Goal: Obtain resource: Download file/media

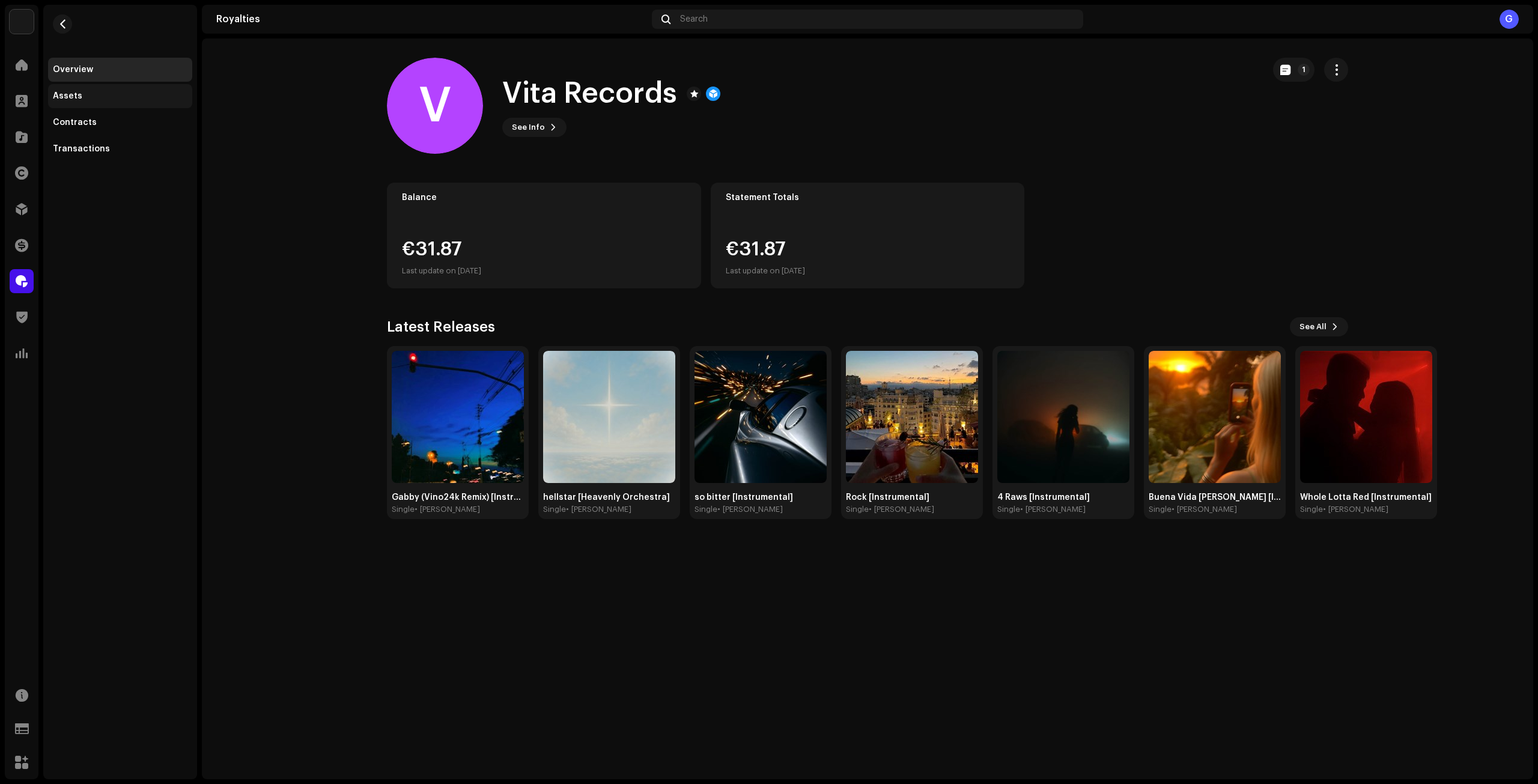
click at [126, 98] on div "Assets" at bounding box center [120, 96] width 134 height 9
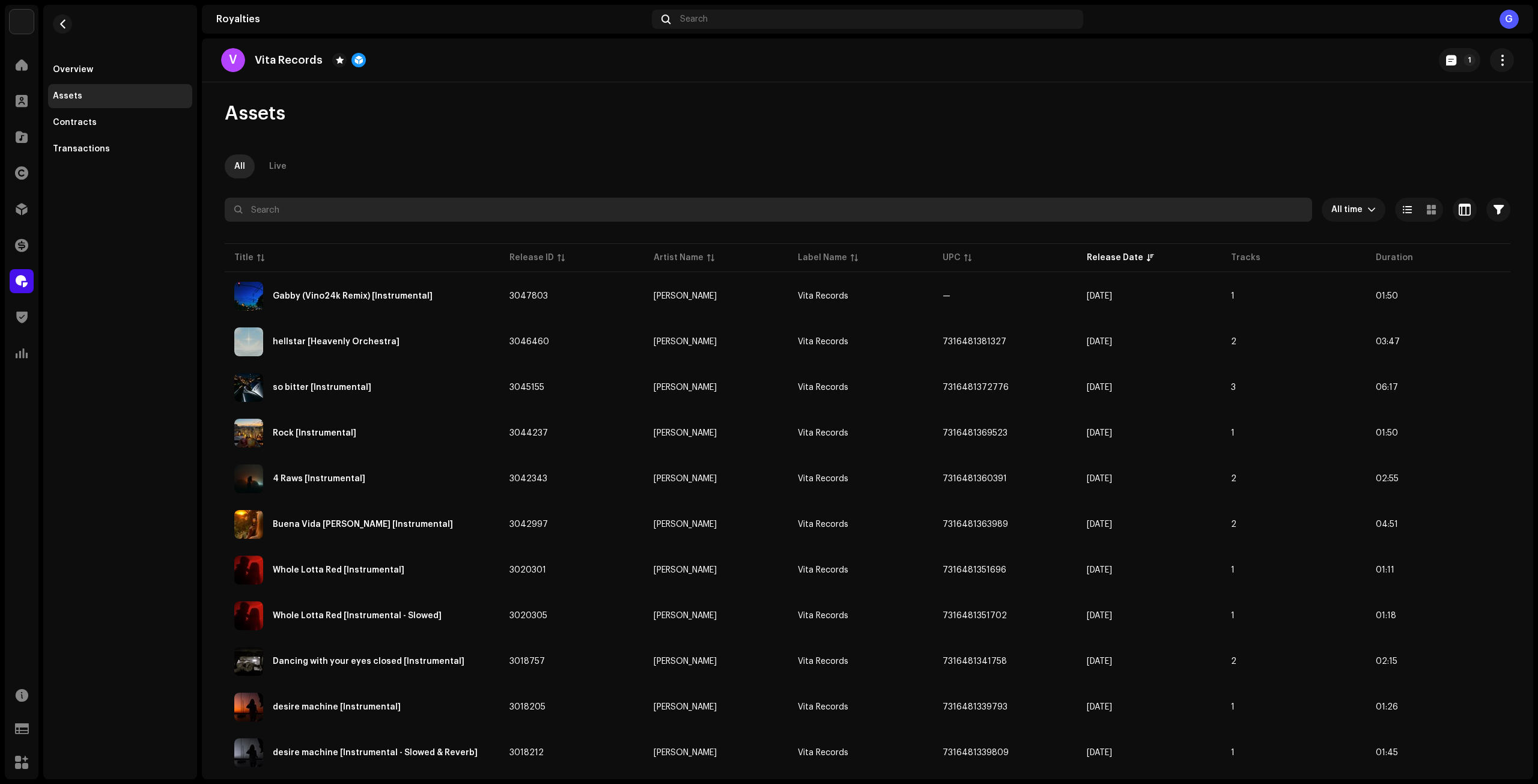
click at [427, 211] on input "text" at bounding box center [769, 209] width 1087 height 24
paste input "QZYFZ2507417"
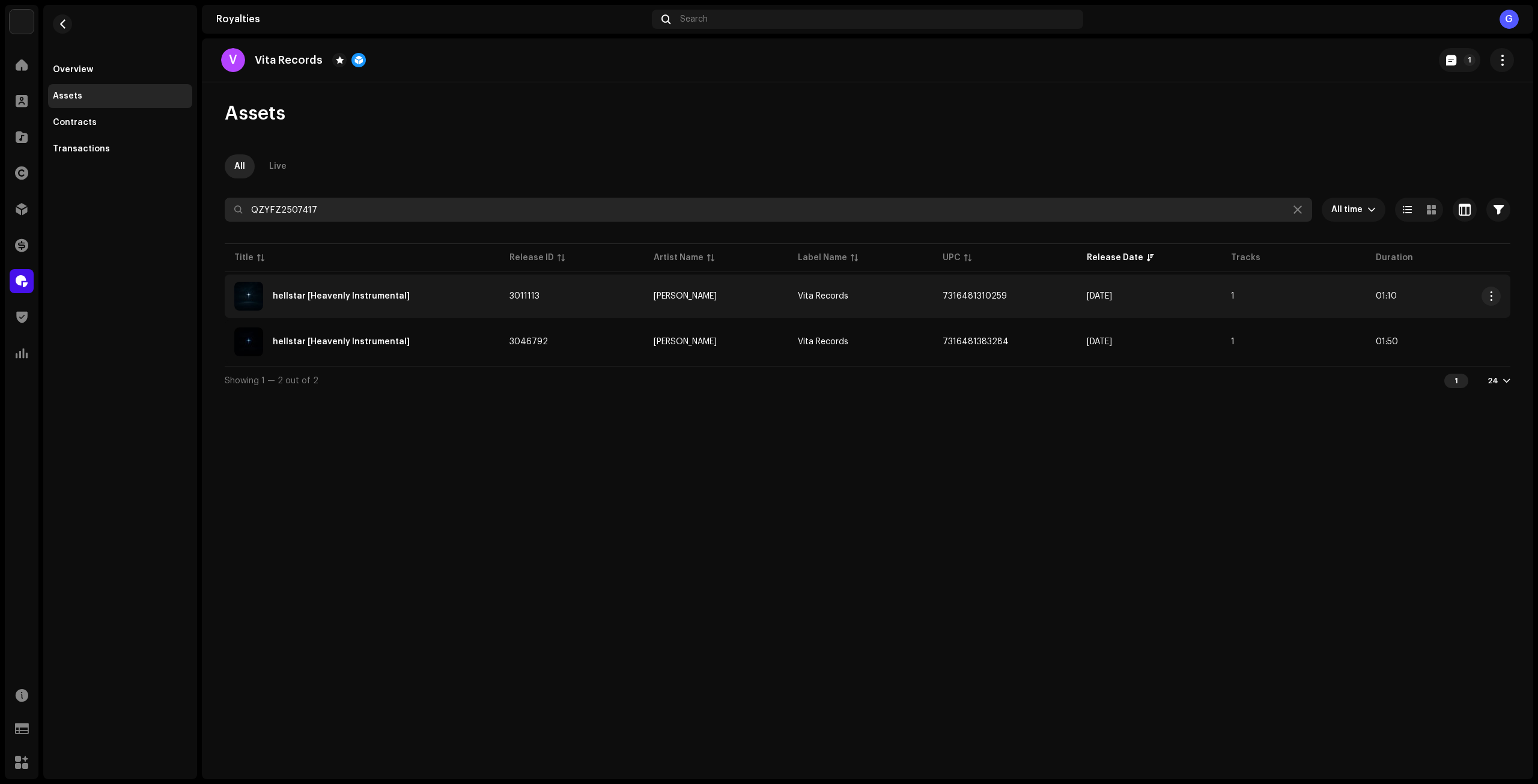
type input "QZYFZ2507417"
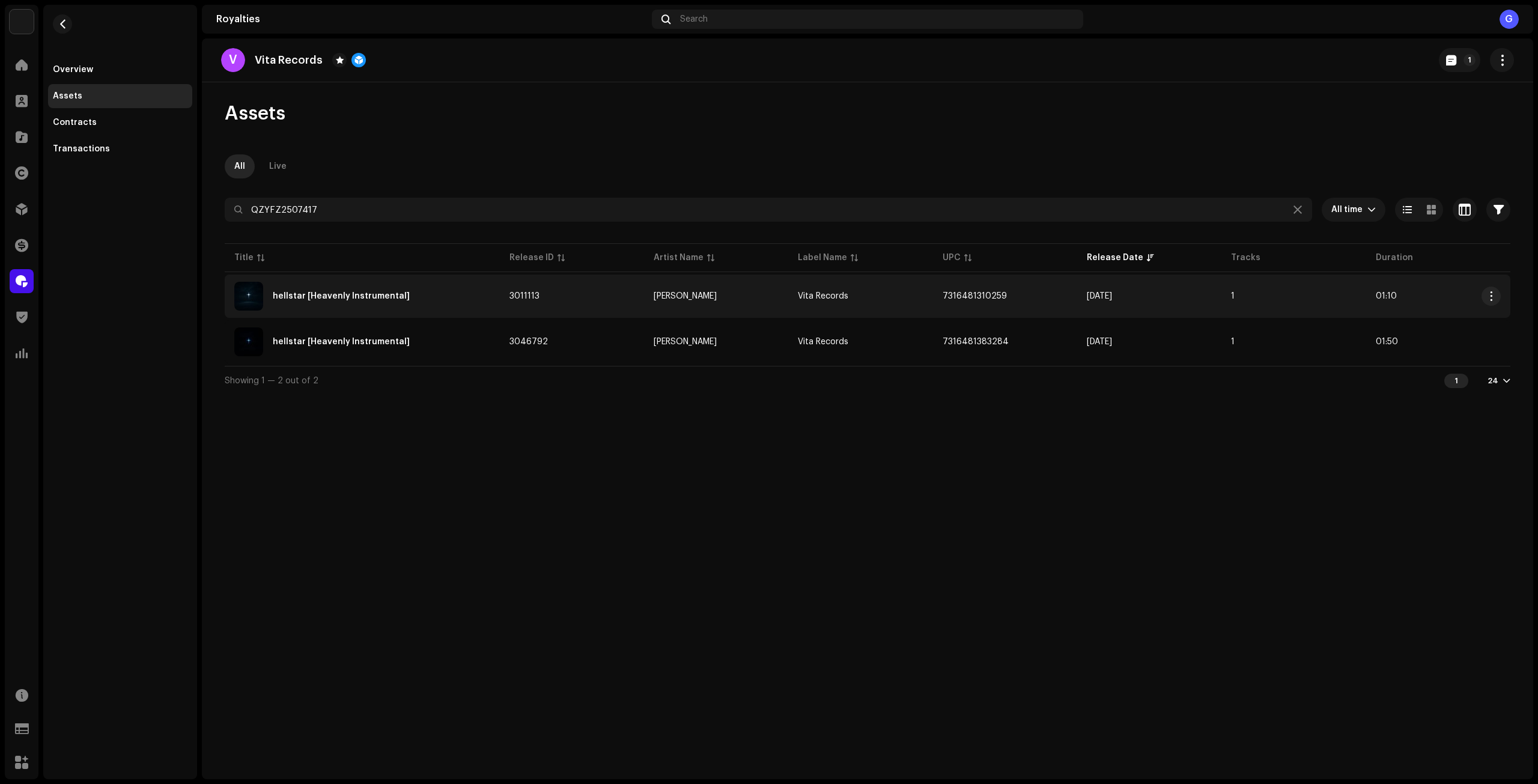
click at [582, 299] on td "3011113" at bounding box center [572, 295] width 144 height 43
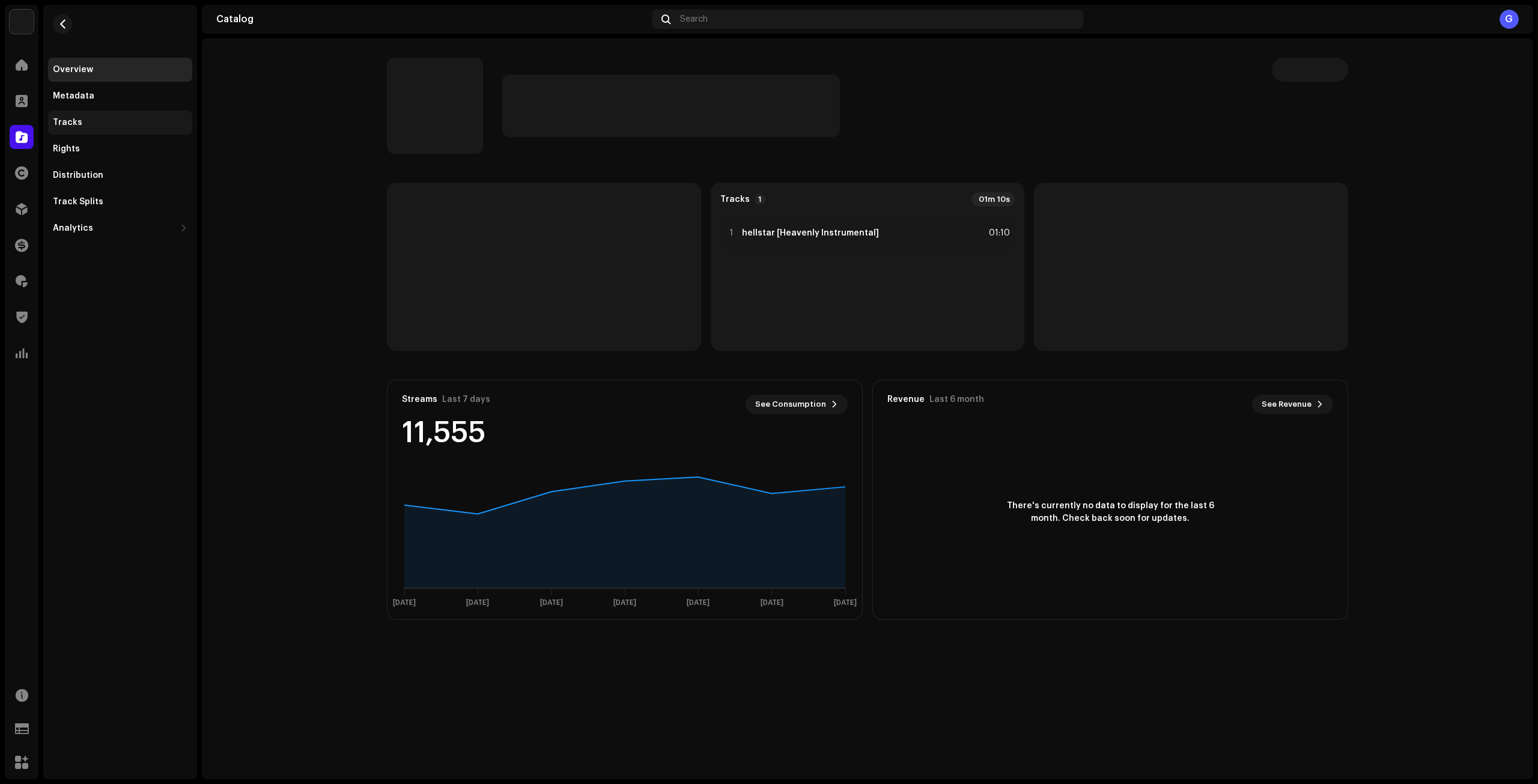
click at [153, 122] on div "Tracks" at bounding box center [120, 122] width 134 height 9
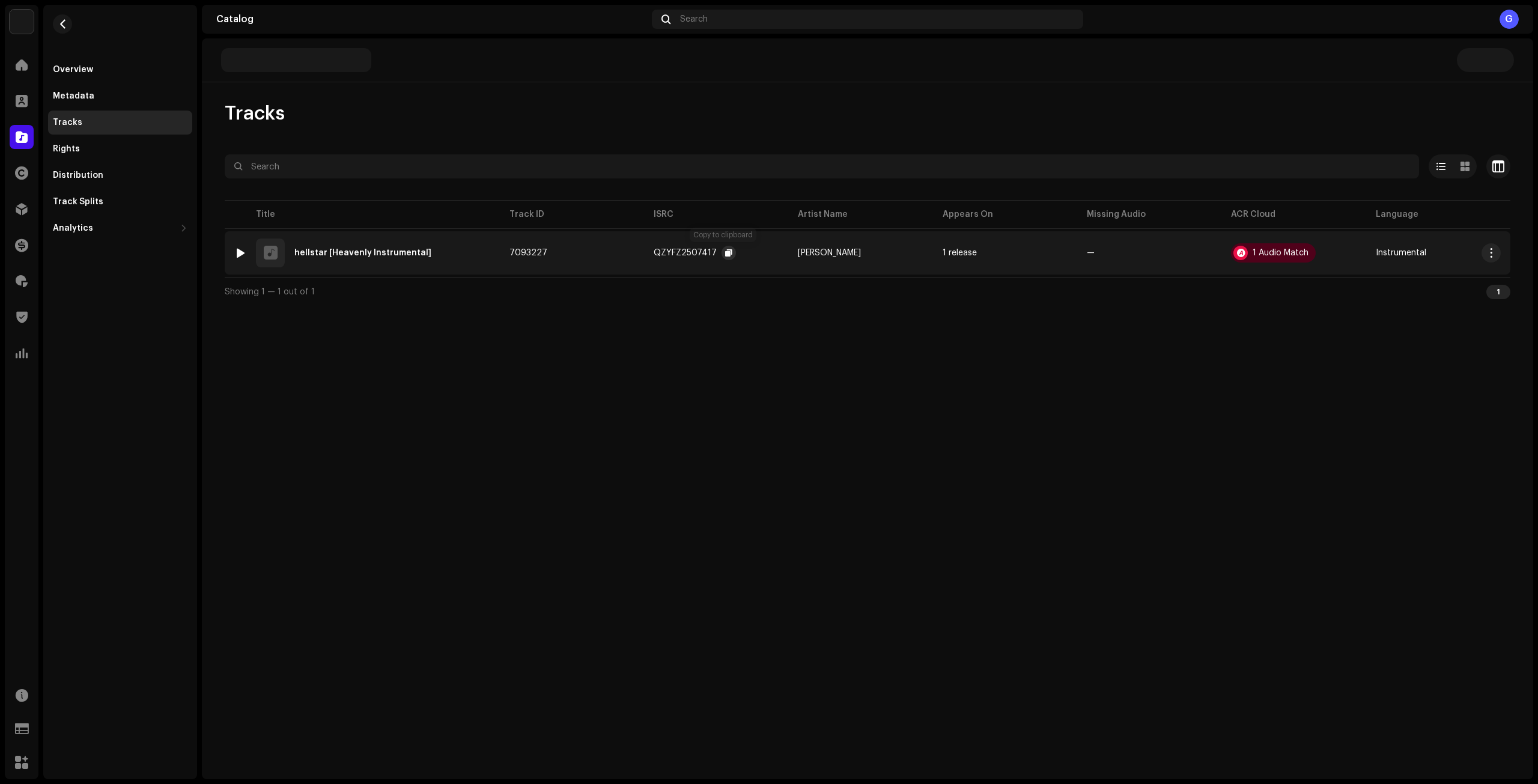
click at [726, 251] on span "button" at bounding box center [729, 252] width 7 height 9
click at [726, 253] on span "button" at bounding box center [729, 252] width 7 height 9
click at [1427, 69] on button "4" at bounding box center [1426, 60] width 42 height 24
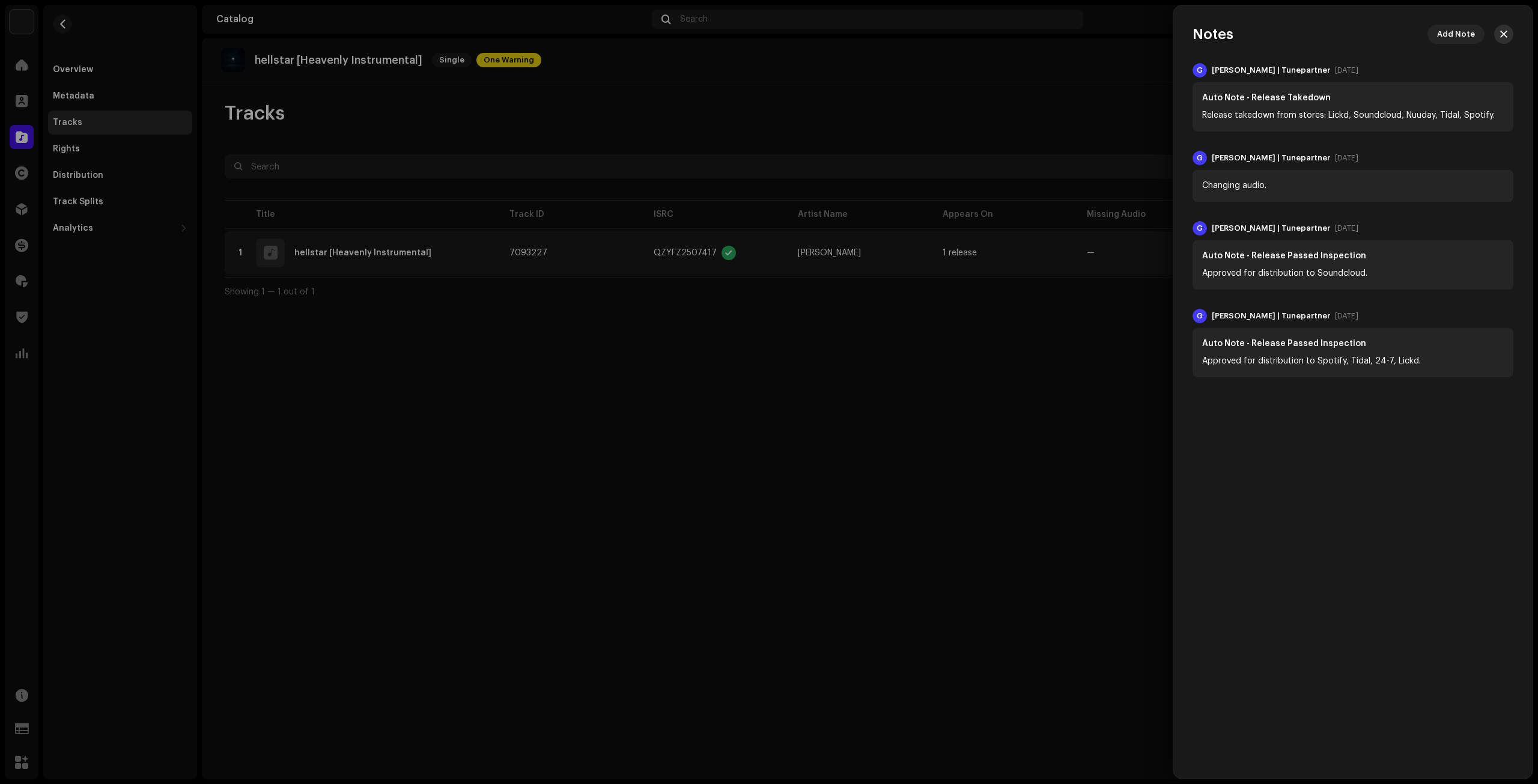
click at [1504, 36] on span "button" at bounding box center [1504, 34] width 7 height 9
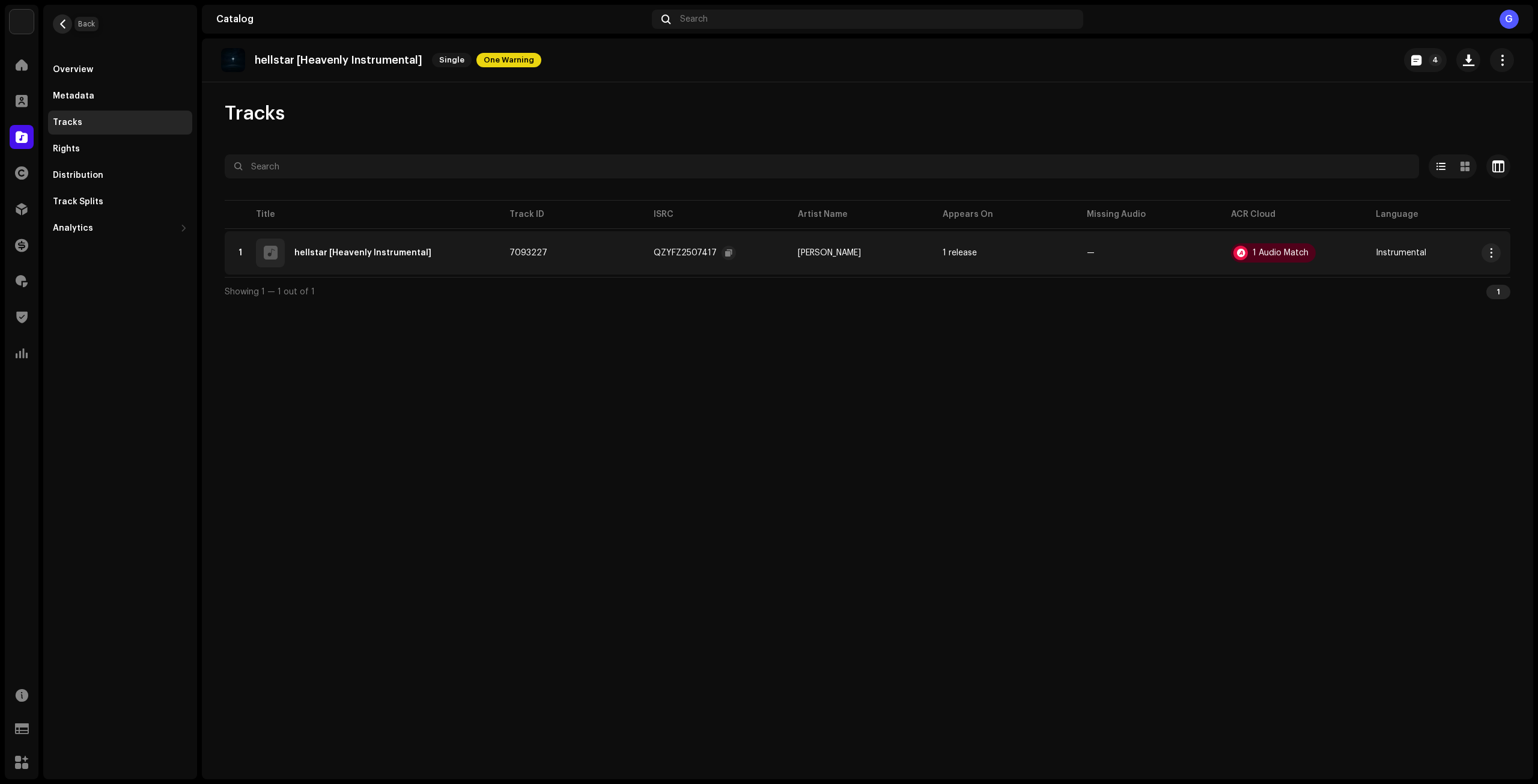
click at [67, 21] on span "button" at bounding box center [62, 24] width 9 height 9
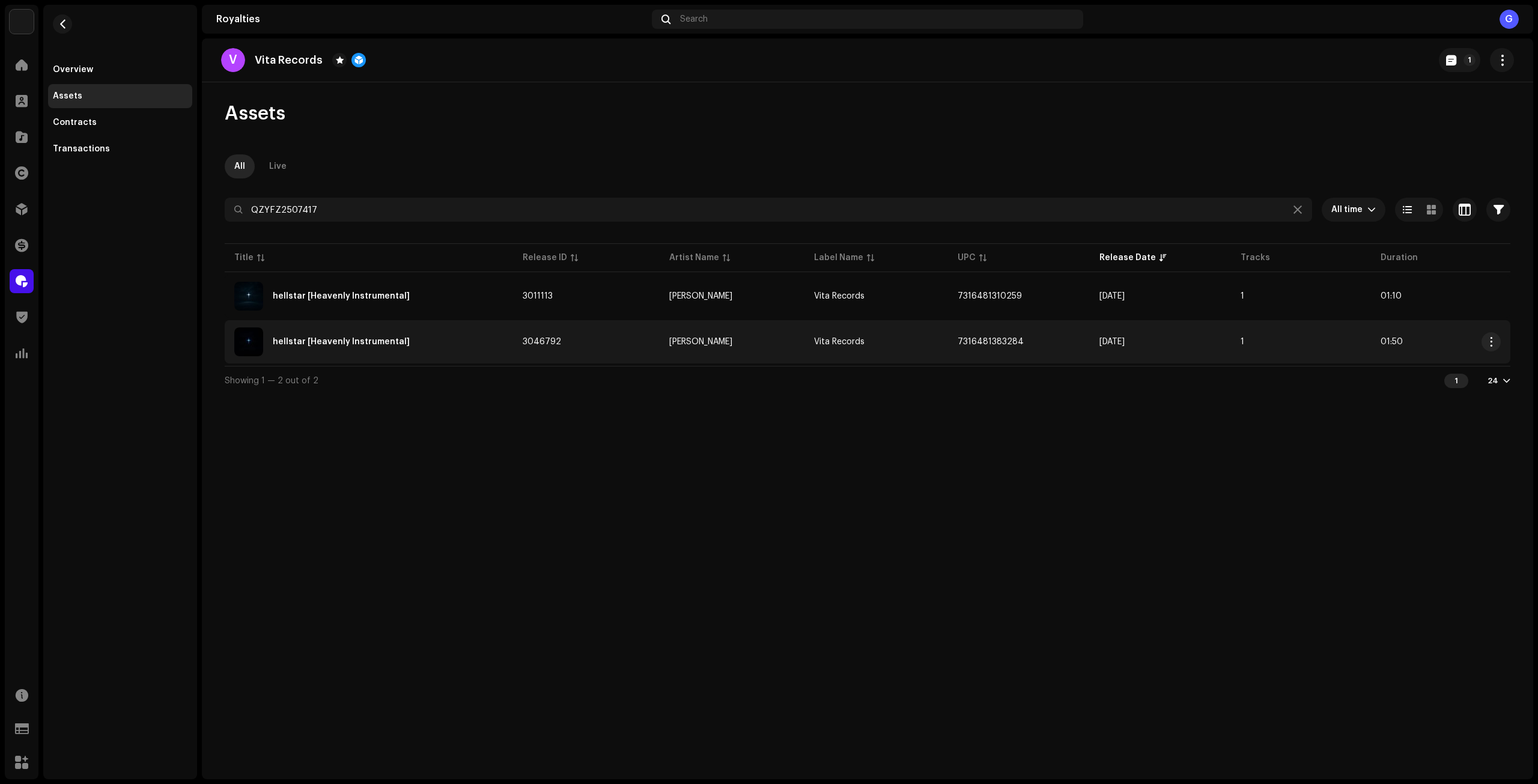
click at [926, 345] on td "Vita Records" at bounding box center [876, 341] width 144 height 43
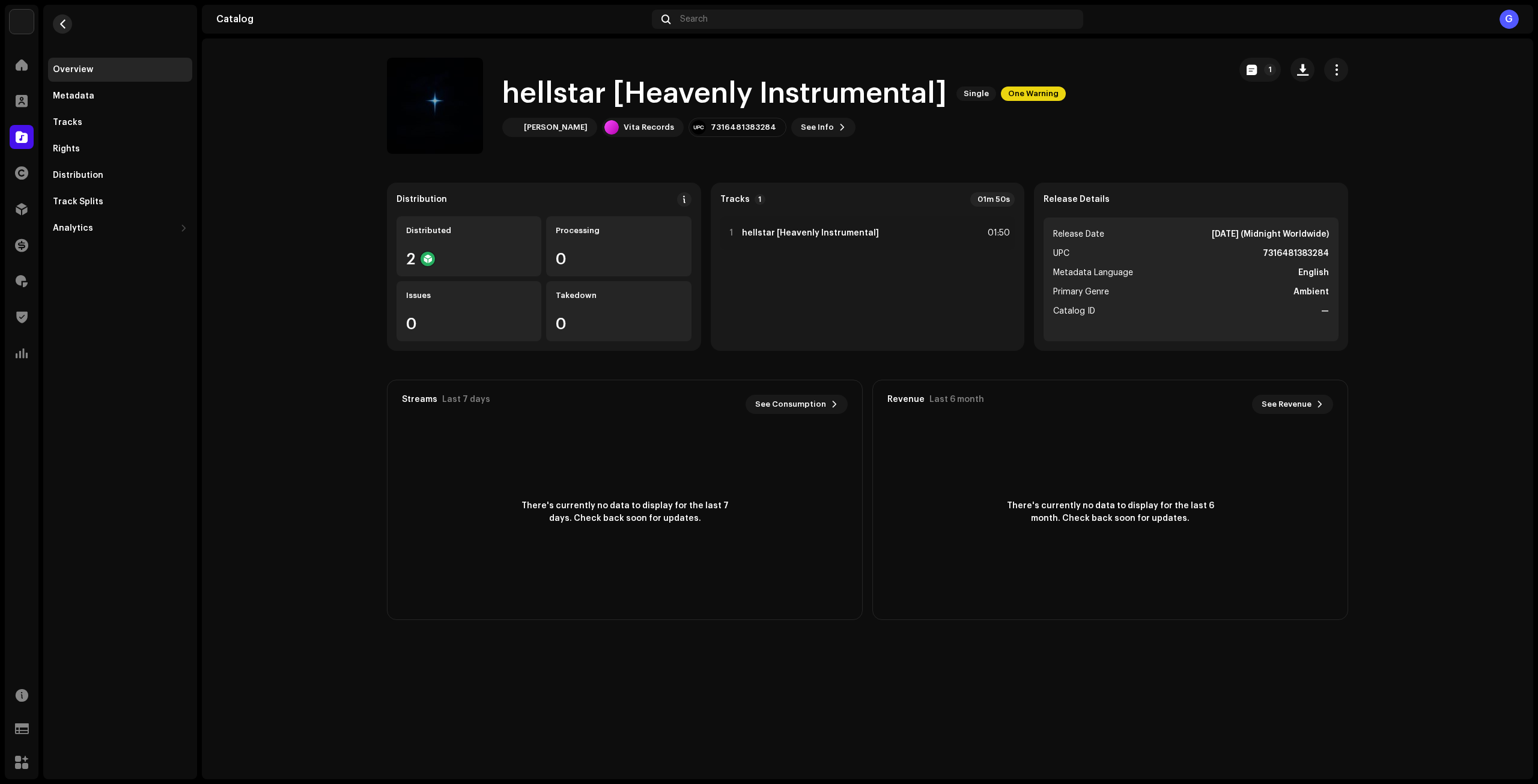
click at [63, 22] on span "button" at bounding box center [62, 24] width 9 height 9
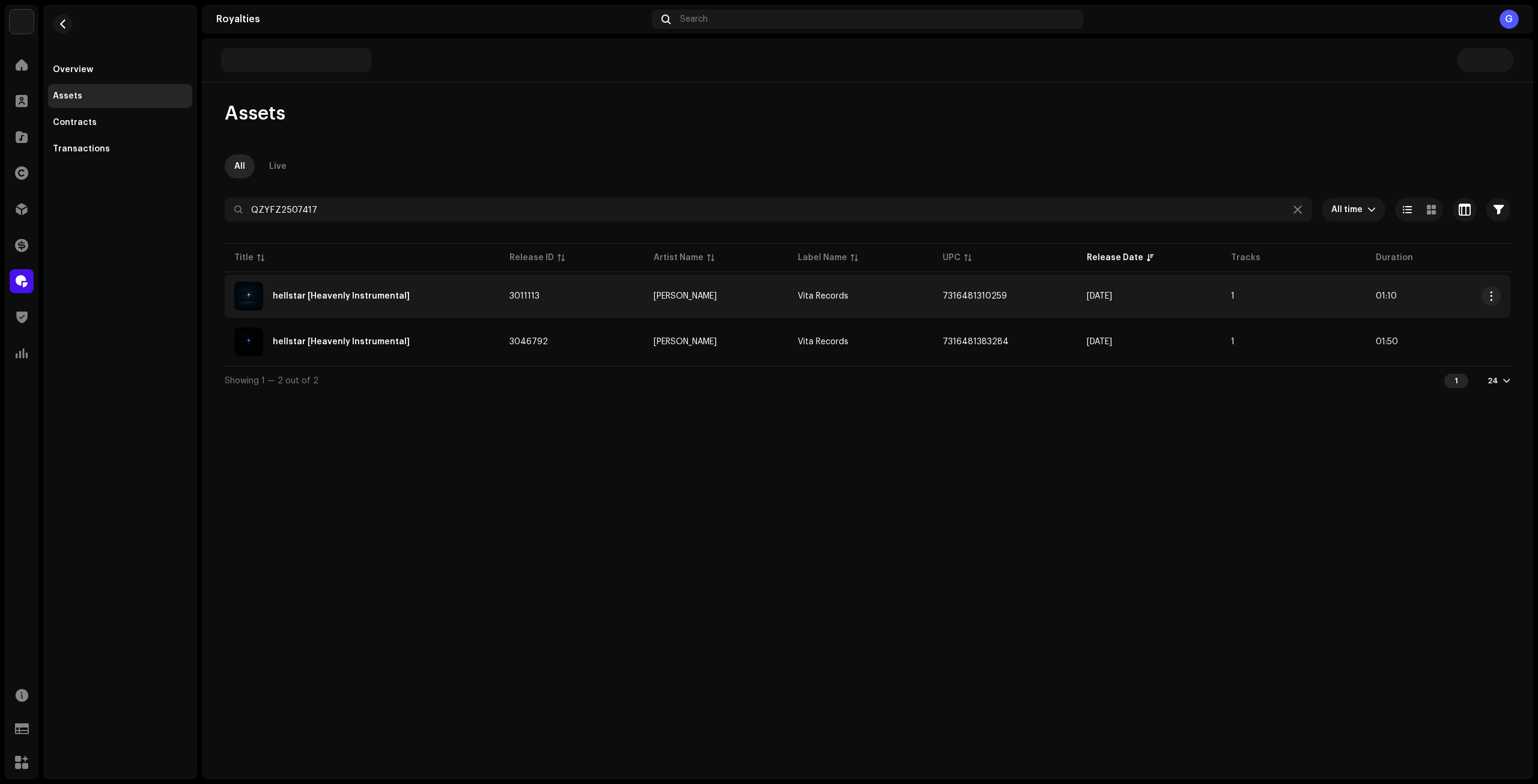
click at [757, 297] on re-a-table-link "[PERSON_NAME]" at bounding box center [716, 295] width 125 height 8
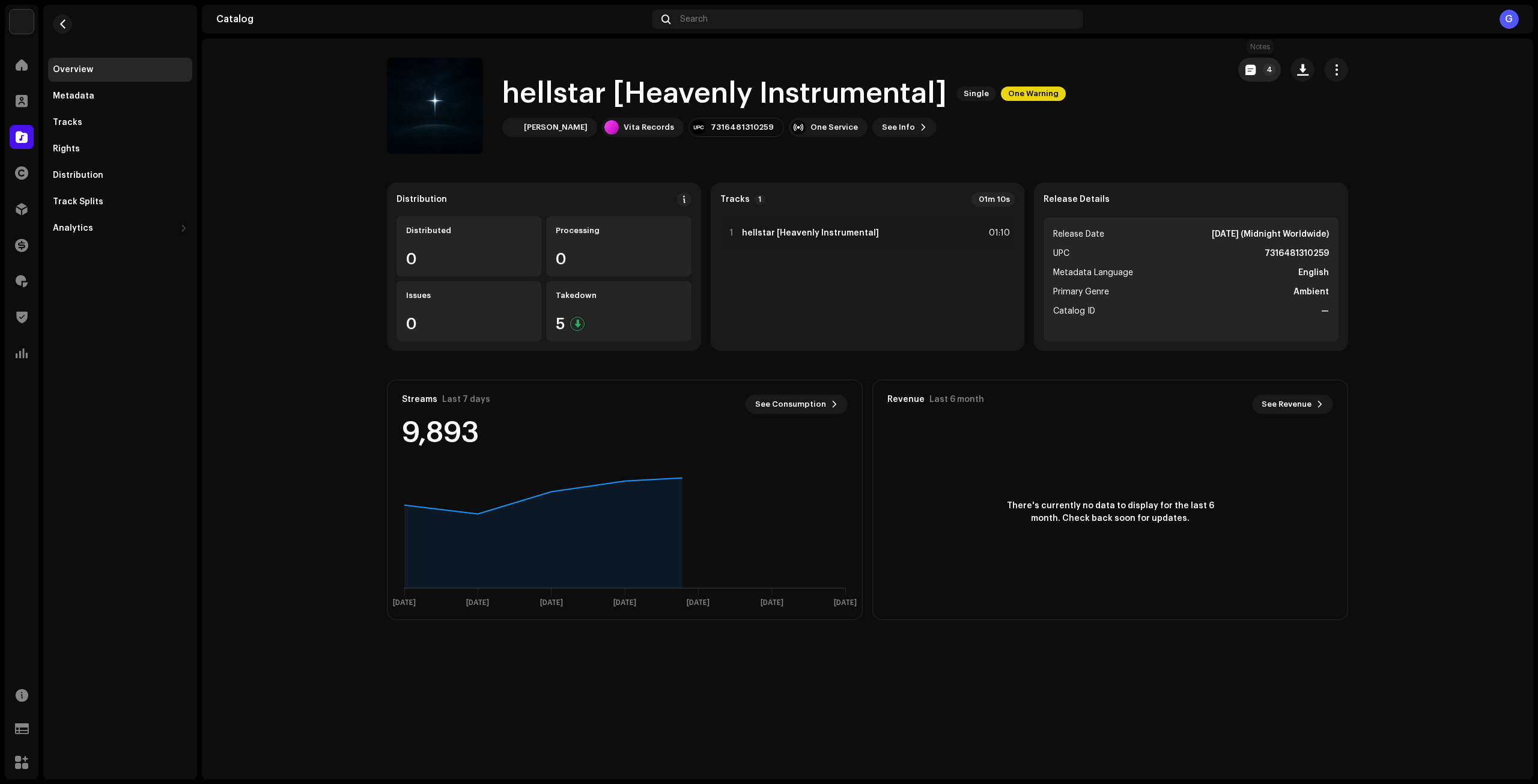
click at [1262, 75] on button "4" at bounding box center [1260, 69] width 42 height 24
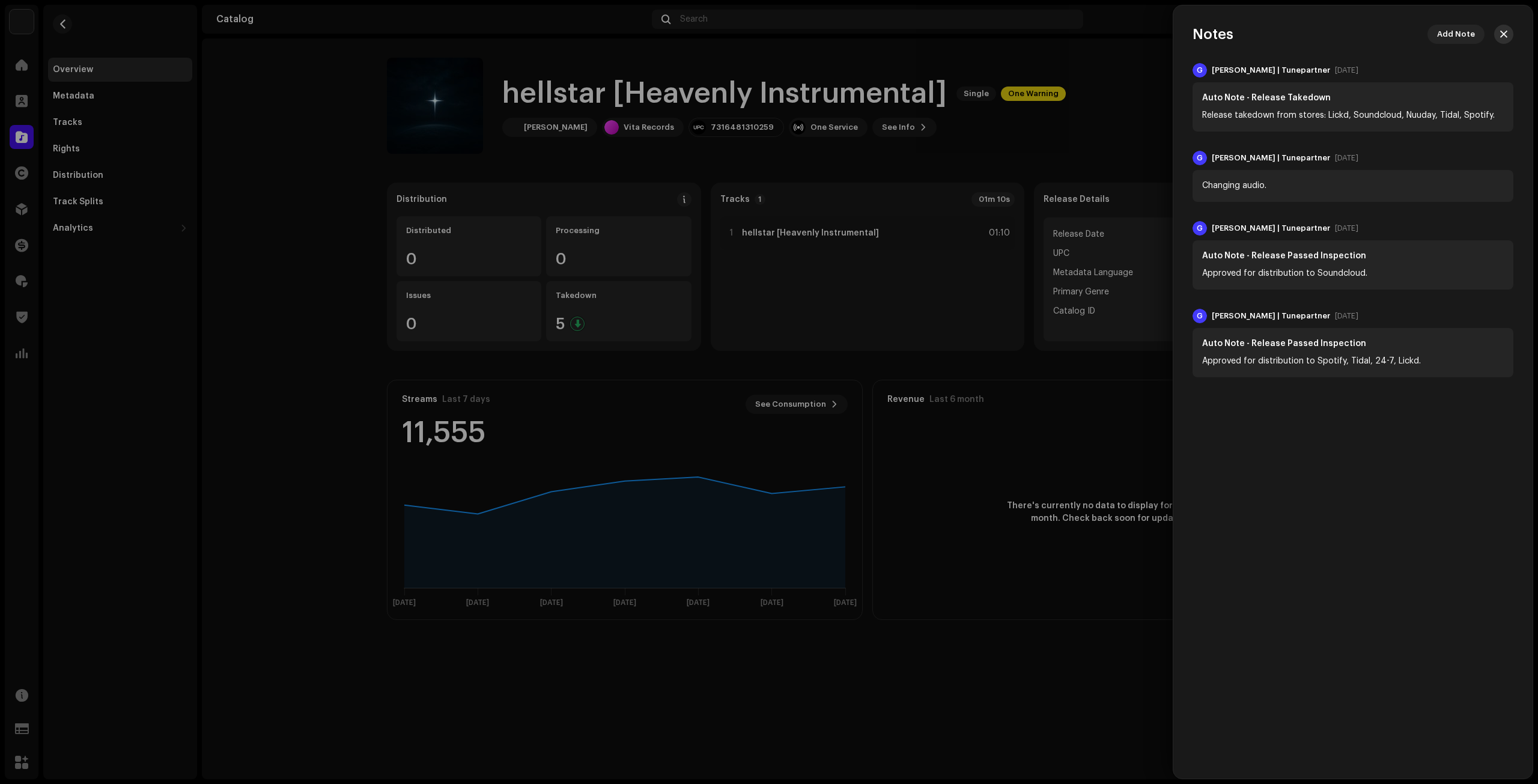
click at [1502, 26] on button "button" at bounding box center [1504, 34] width 19 height 19
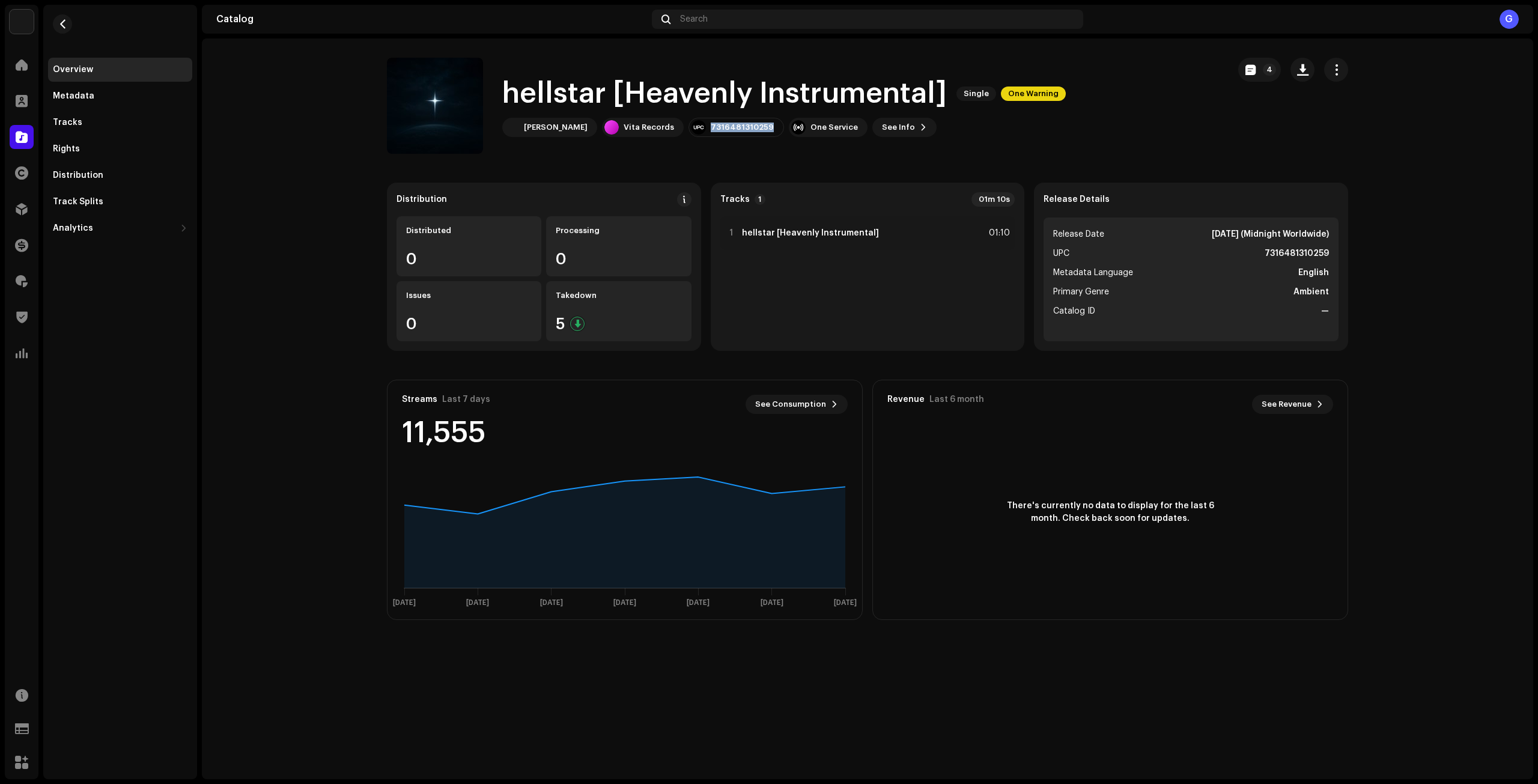
drag, startPoint x: 687, startPoint y: 125, endPoint x: 757, endPoint y: 129, distance: 70.1
click at [757, 129] on div "[PERSON_NAME] Vita Records 7316481310259 One Service See Info 4" at bounding box center [784, 127] width 564 height 19
copy div "7316481310259"
click at [1258, 77] on button "4" at bounding box center [1260, 69] width 42 height 24
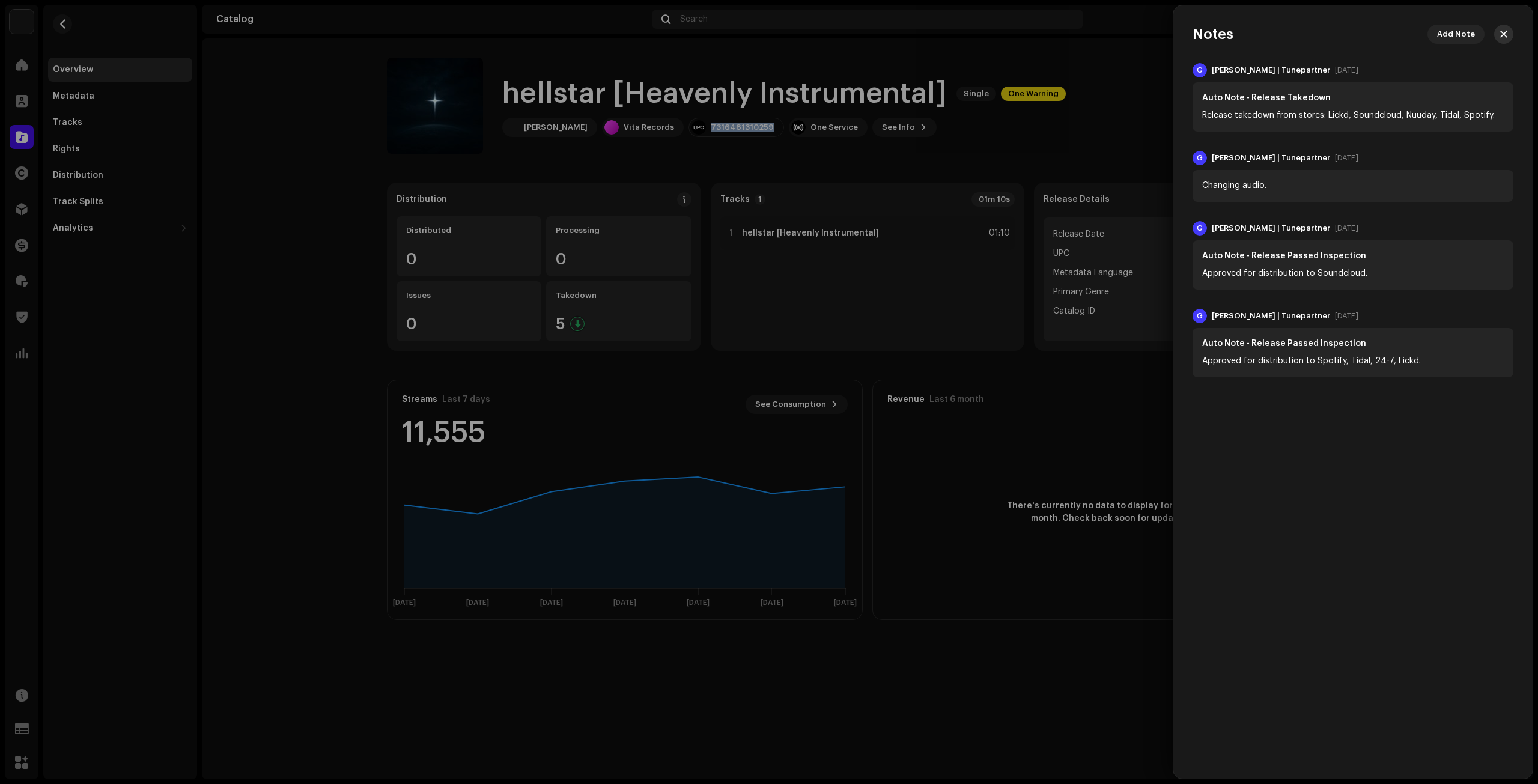
drag, startPoint x: 1506, startPoint y: 36, endPoint x: 1116, endPoint y: 324, distance: 484.8
click at [1505, 36] on span "button" at bounding box center [1504, 34] width 7 height 9
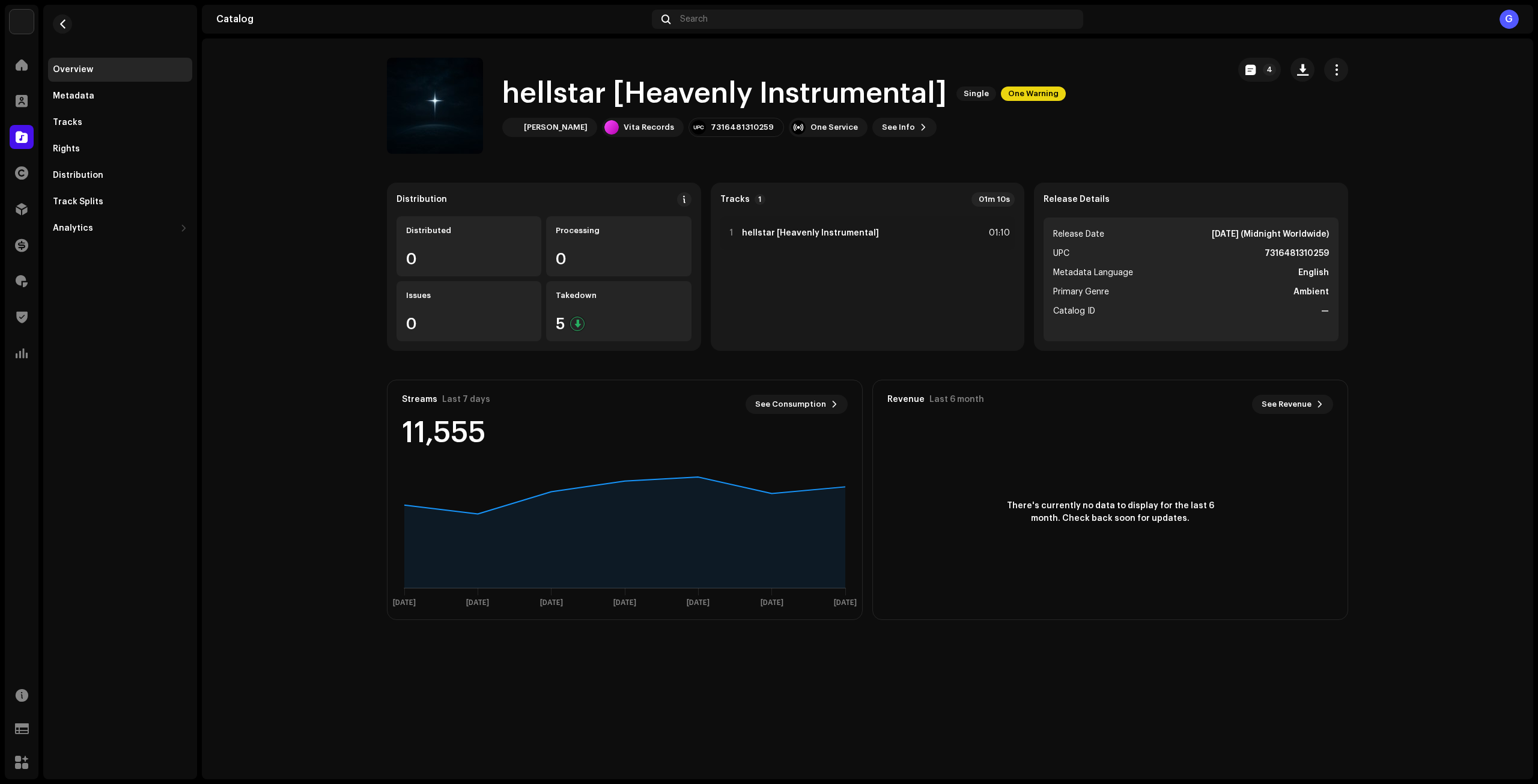
click at [64, 14] on re-m-nav-back at bounding box center [62, 31] width 29 height 53
click at [98, 127] on div "Tracks" at bounding box center [120, 122] width 144 height 24
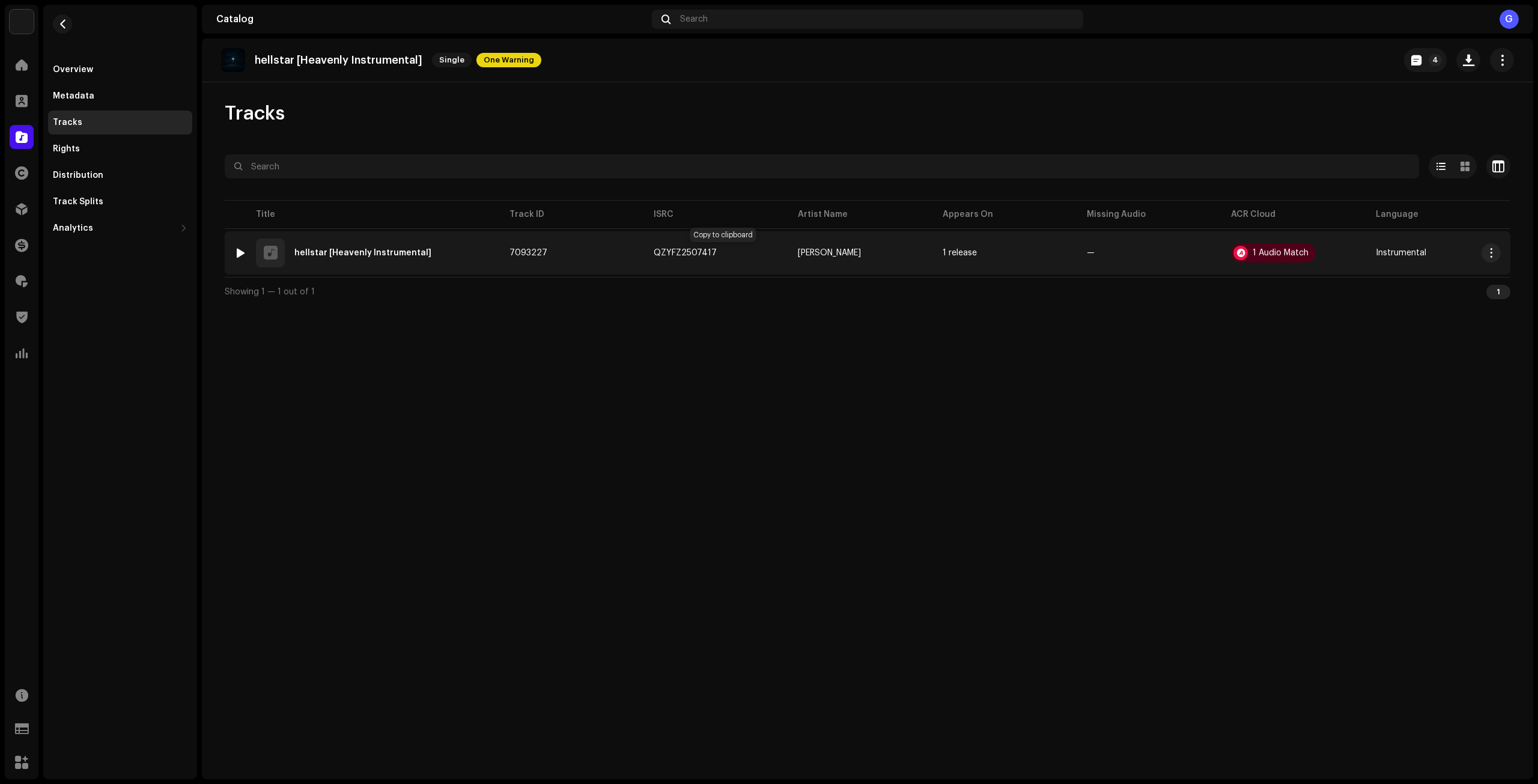
drag, startPoint x: 728, startPoint y: 252, endPoint x: 732, endPoint y: 273, distance: 21.4
click at [729, 252] on button "button" at bounding box center [729, 252] width 14 height 14
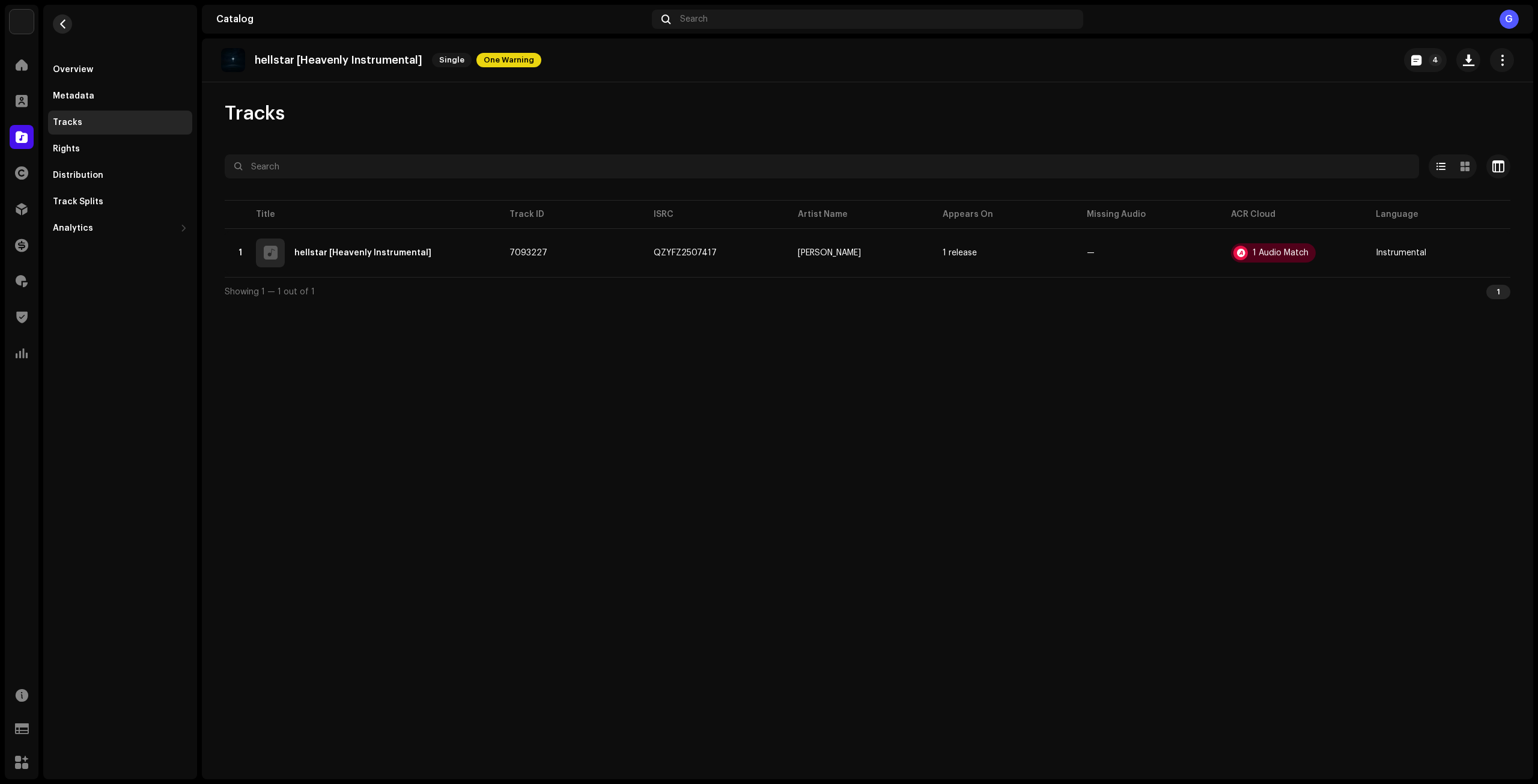
click at [66, 26] on span "button" at bounding box center [62, 24] width 9 height 9
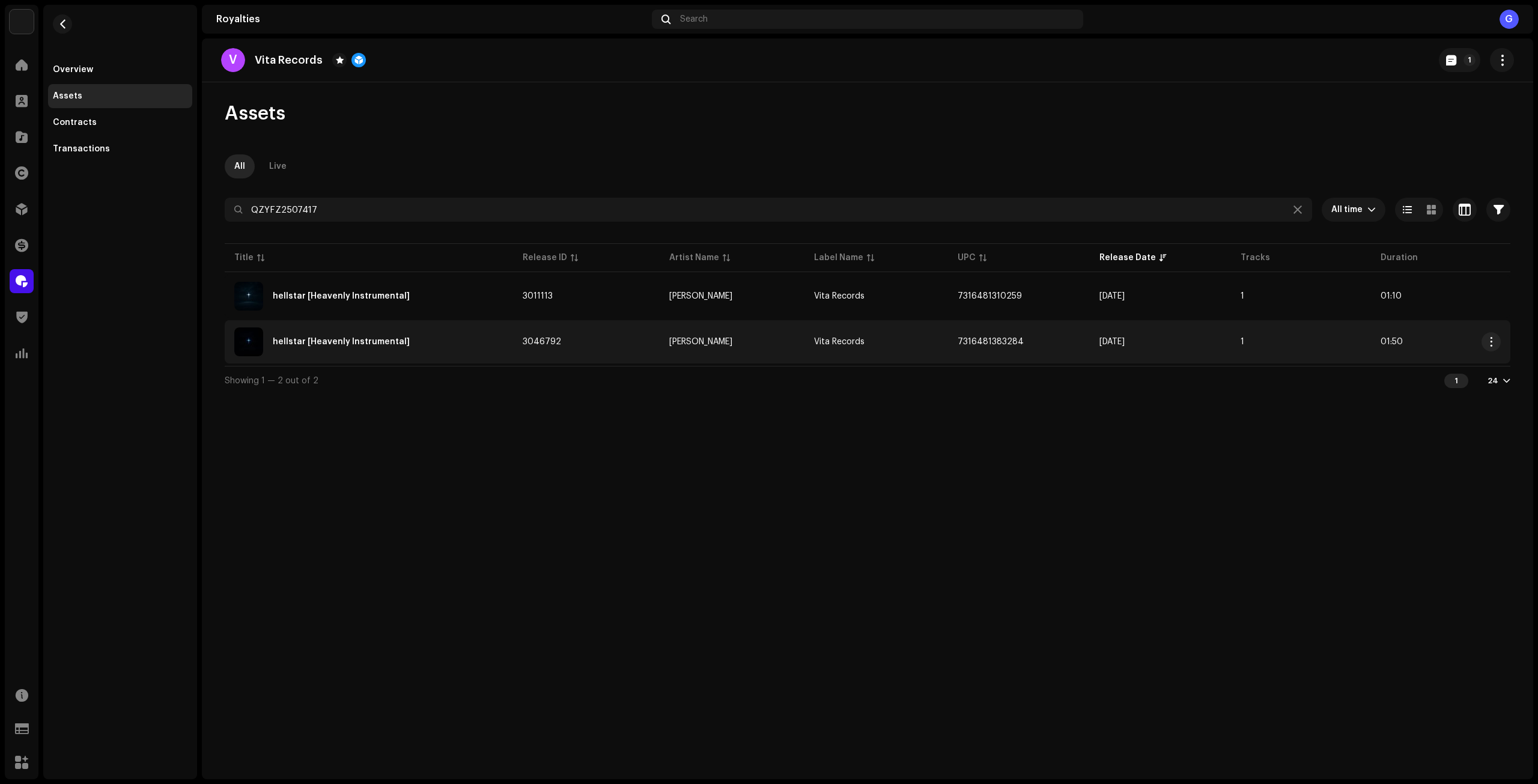
click at [475, 345] on div "hellstar [Heavenly Instrumental]" at bounding box center [369, 342] width 269 height 29
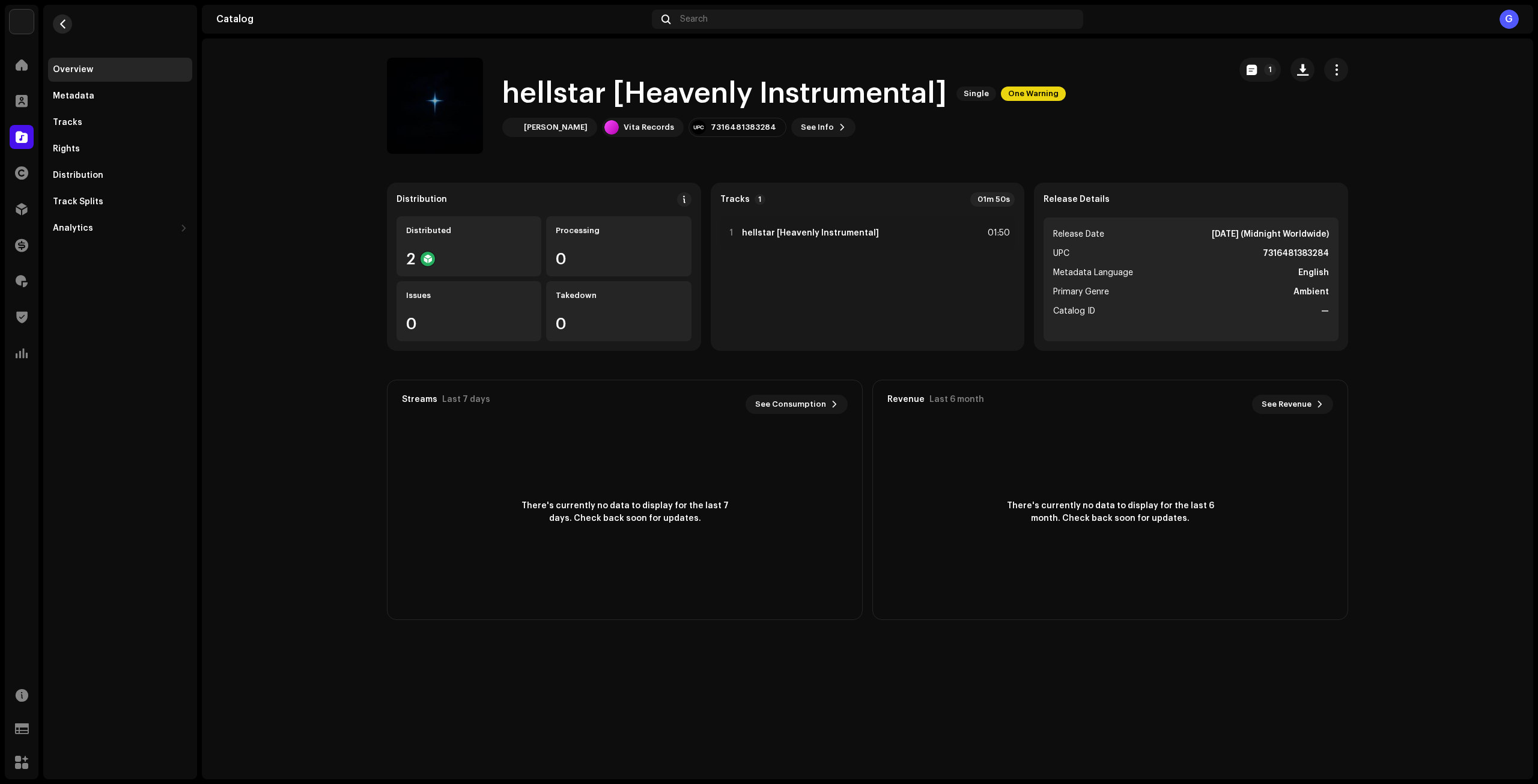
click at [69, 19] on button "button" at bounding box center [62, 24] width 19 height 19
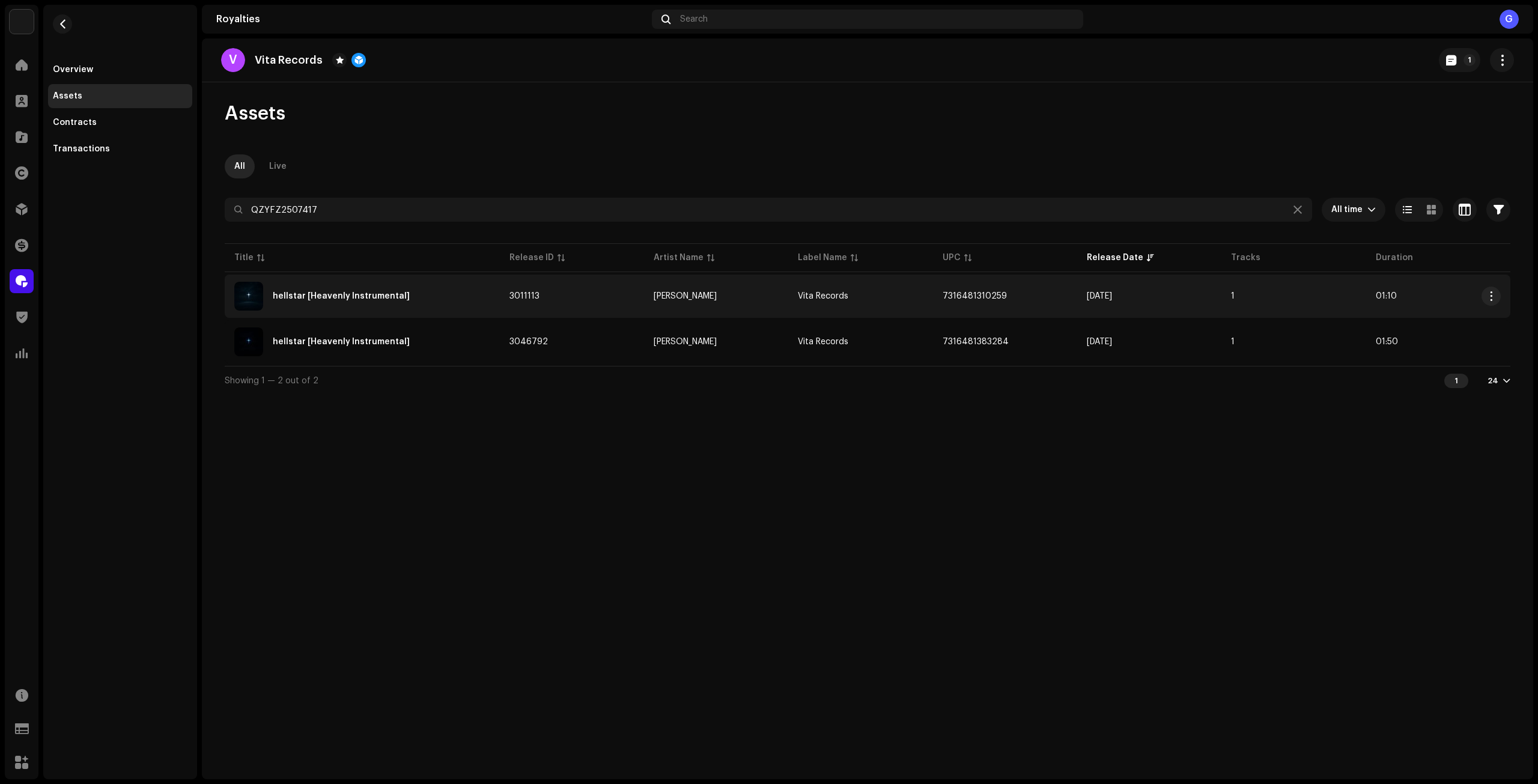
click at [561, 303] on td "3011113" at bounding box center [572, 295] width 144 height 43
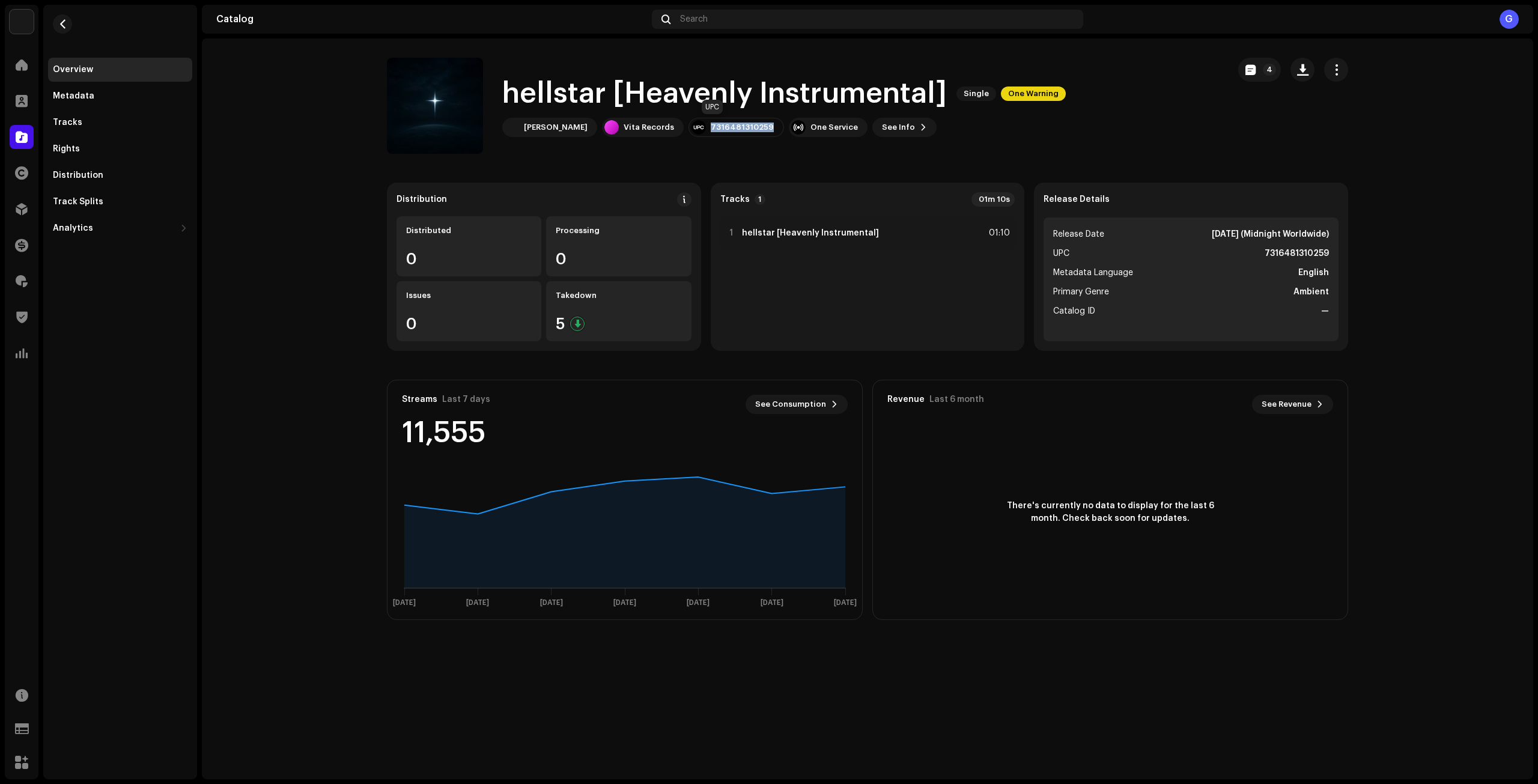
drag, startPoint x: 689, startPoint y: 125, endPoint x: 749, endPoint y: 126, distance: 60.0
click at [749, 126] on div "7316481310259" at bounding box center [736, 127] width 96 height 19
copy div "7316481310259"
click at [1270, 78] on button "4" at bounding box center [1260, 69] width 42 height 24
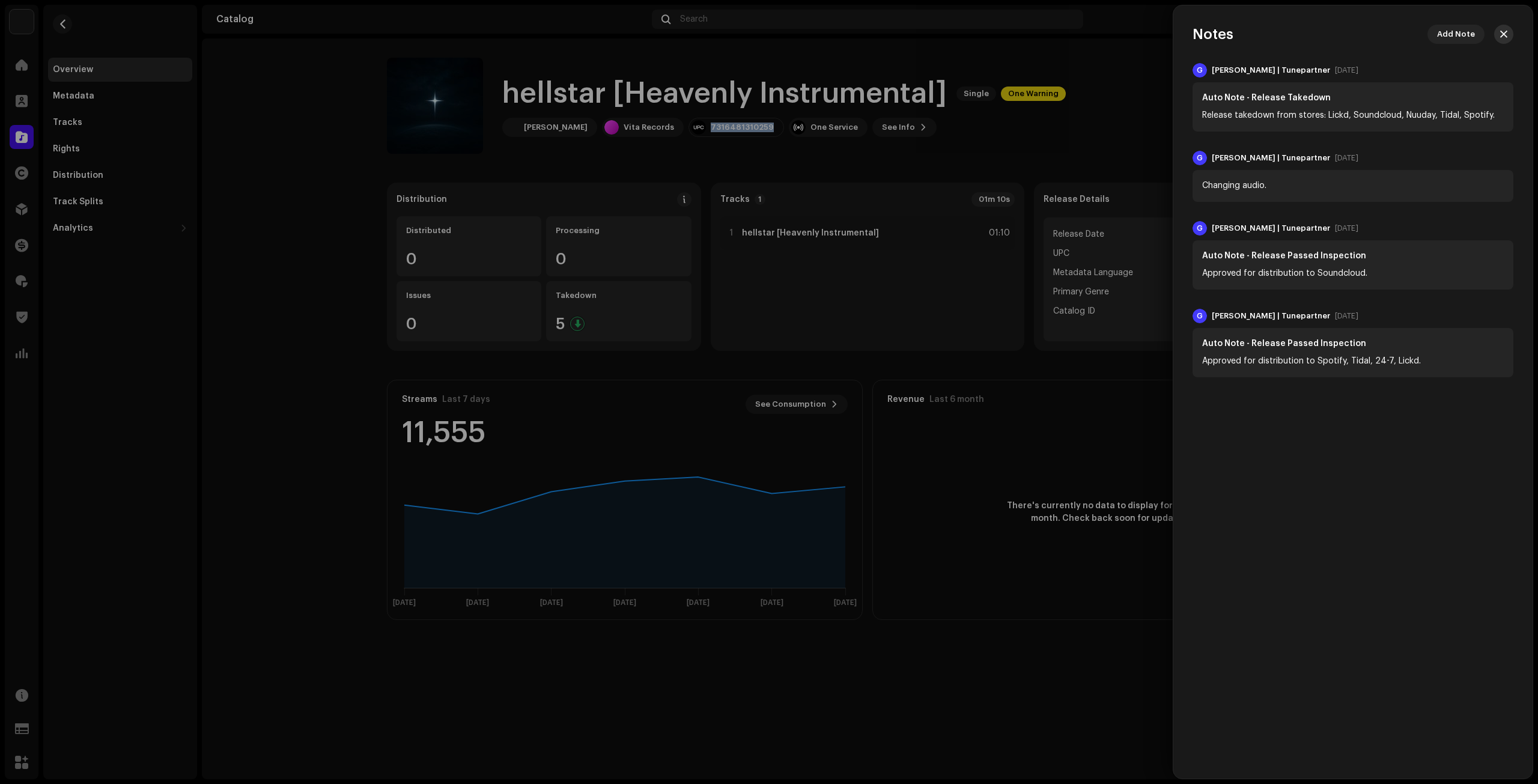
click at [1506, 30] on span "button" at bounding box center [1504, 34] width 7 height 9
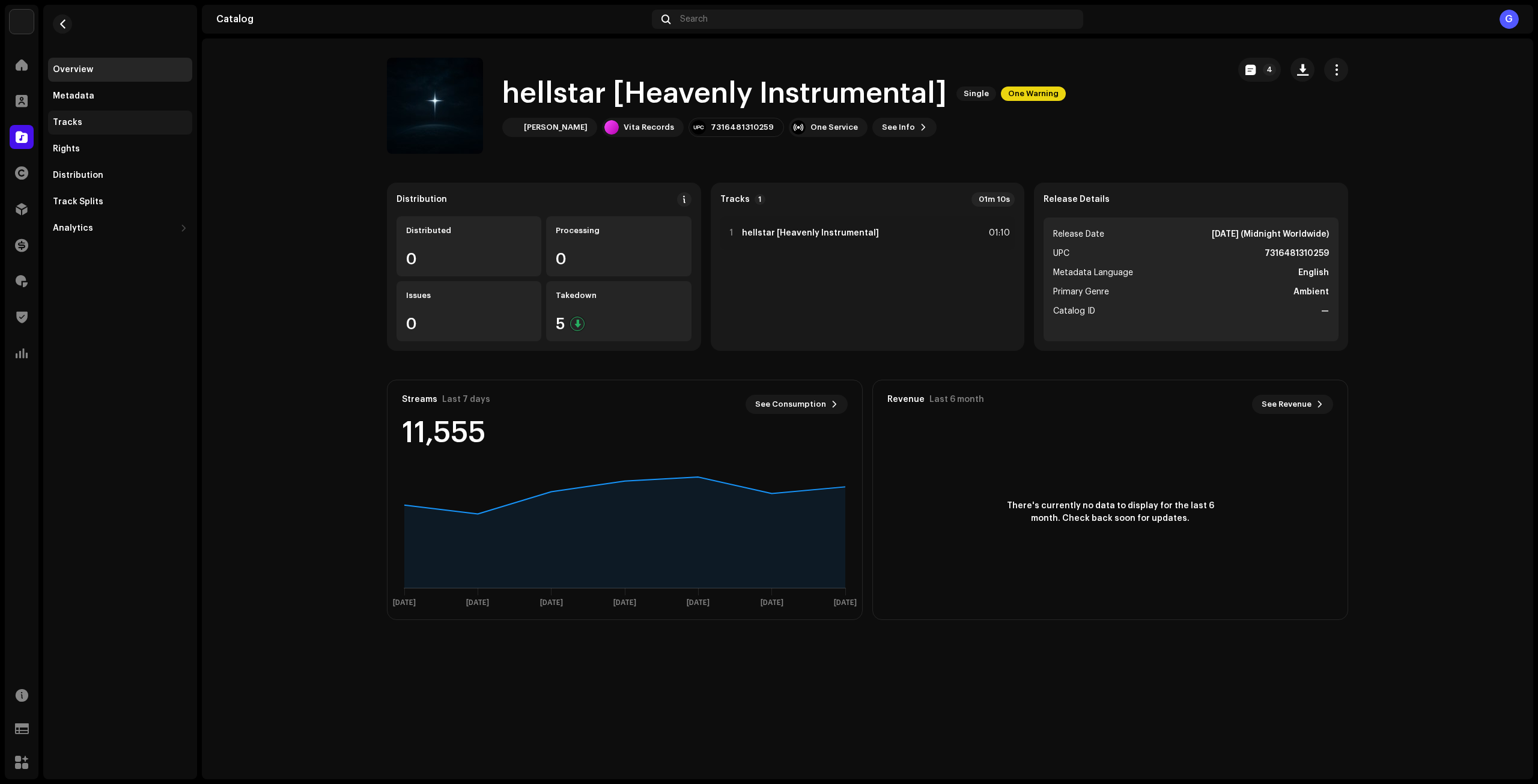
click at [114, 125] on div "Tracks" at bounding box center [120, 122] width 134 height 9
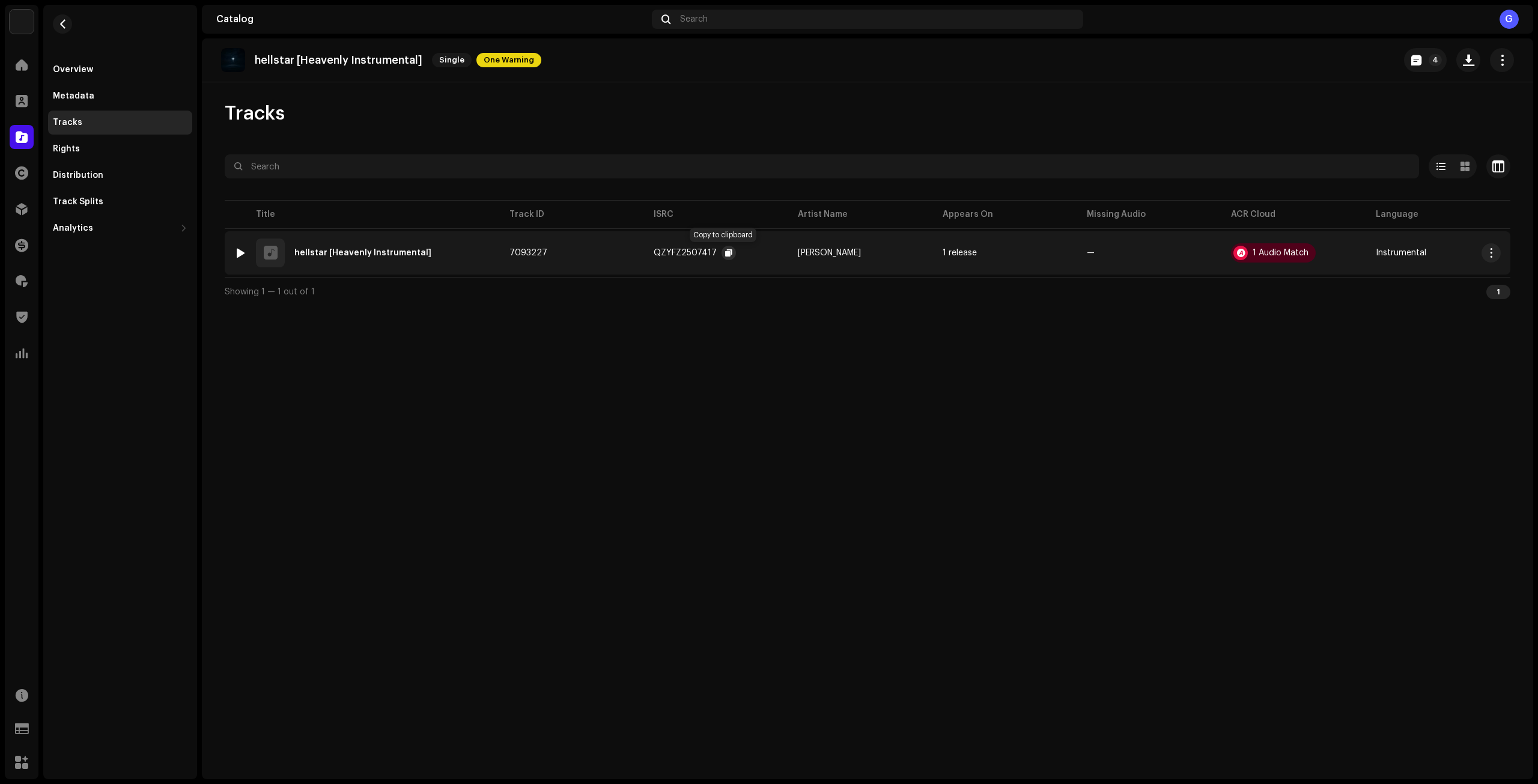
click at [726, 251] on span "button" at bounding box center [729, 252] width 7 height 9
click at [1424, 66] on button "4" at bounding box center [1426, 60] width 42 height 24
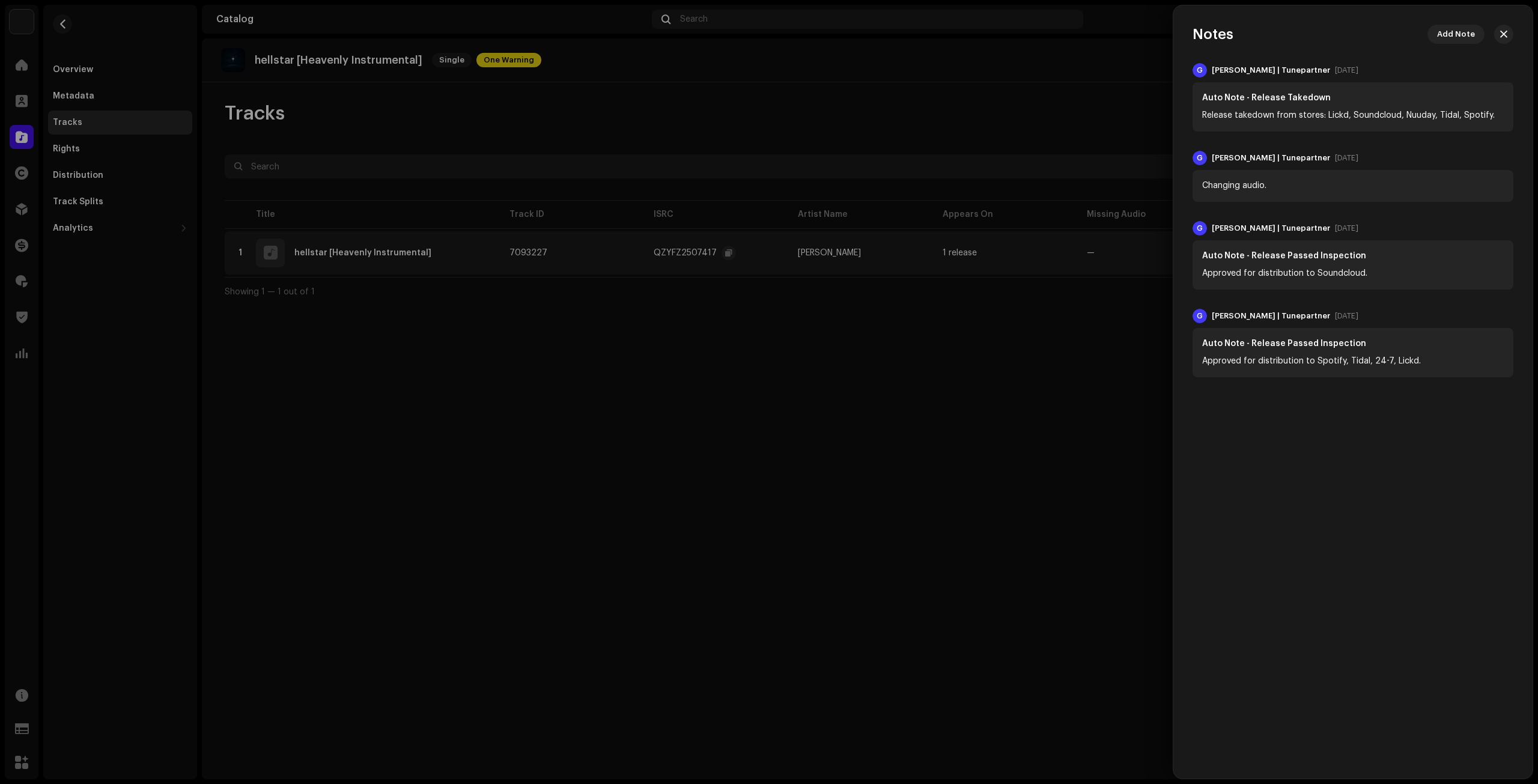
drag, startPoint x: 1509, startPoint y: 31, endPoint x: 1089, endPoint y: 76, distance: 422.4
click at [1510, 31] on button "button" at bounding box center [1504, 34] width 19 height 19
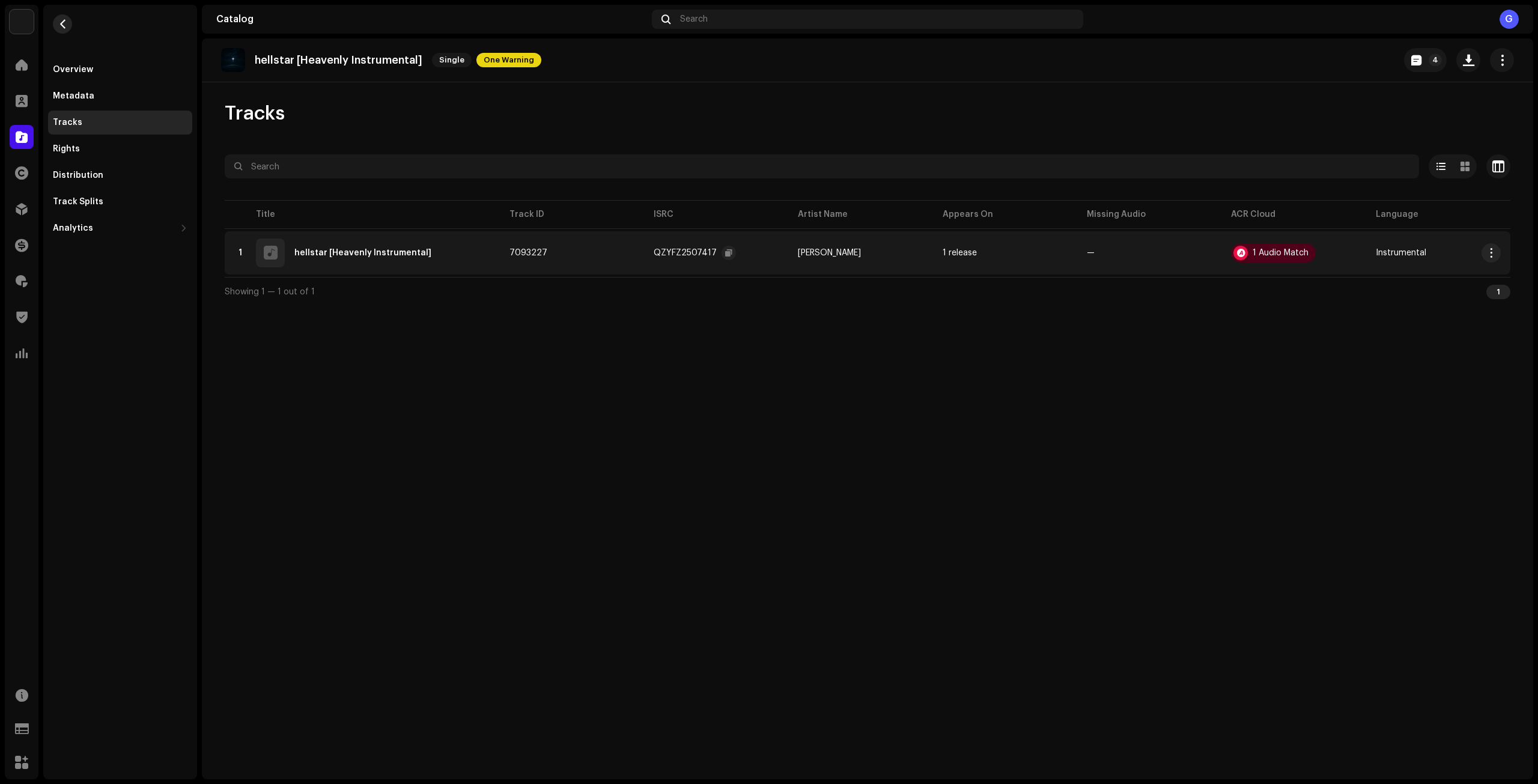
click at [67, 22] on span "button" at bounding box center [62, 24] width 9 height 9
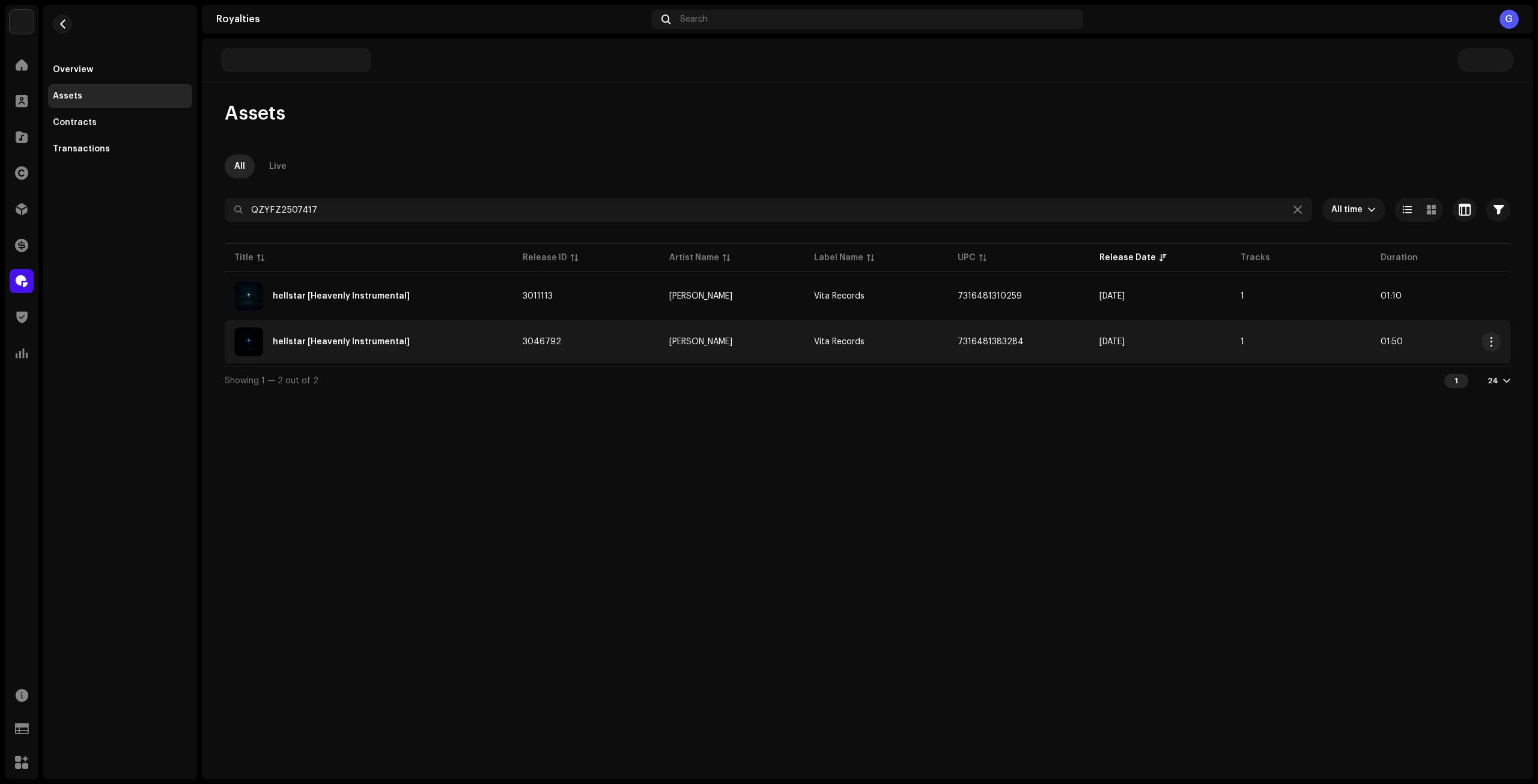
click at [473, 349] on div "hellstar [Heavenly Instrumental]" at bounding box center [369, 342] width 269 height 29
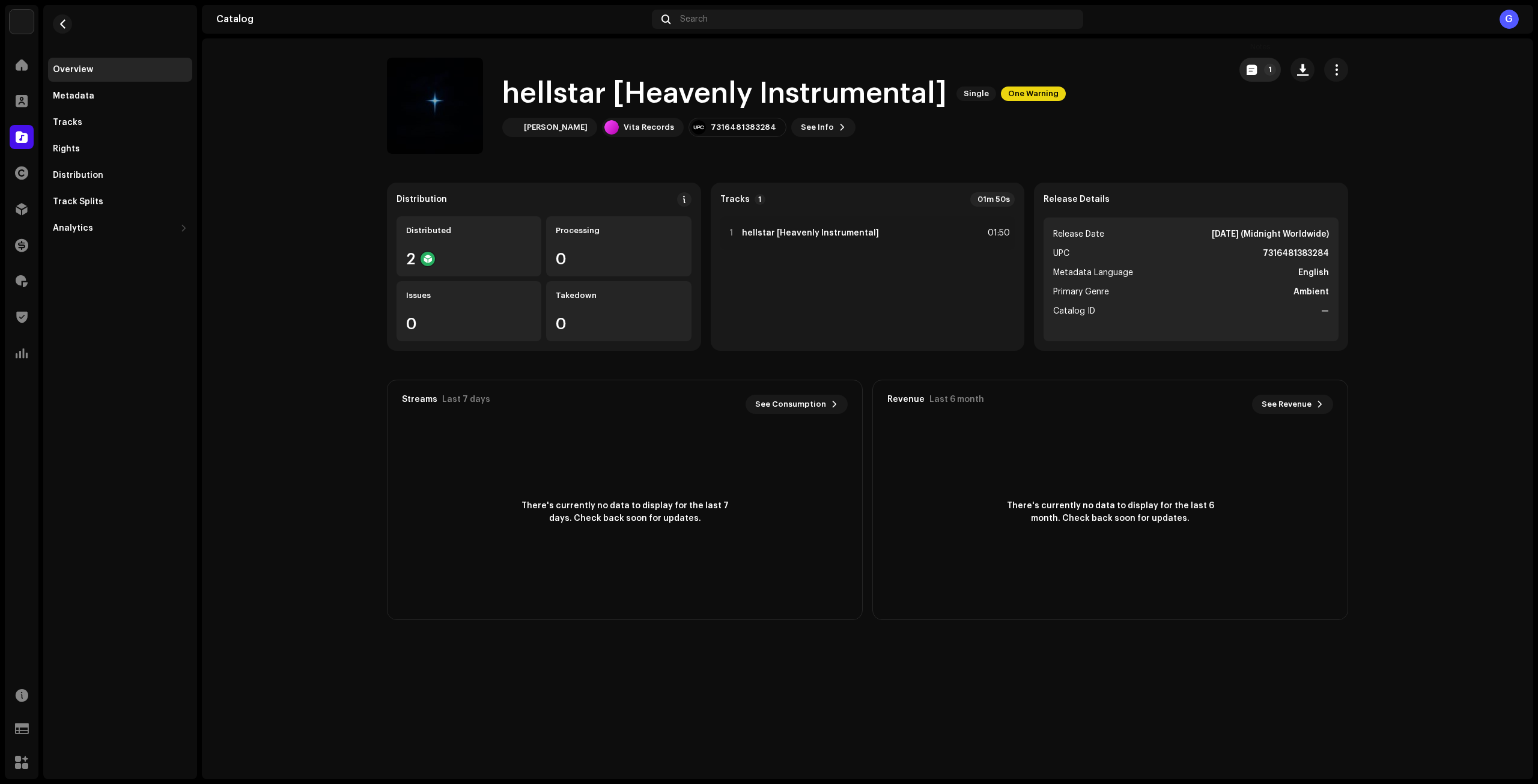
click at [1262, 70] on button "1" at bounding box center [1261, 69] width 41 height 24
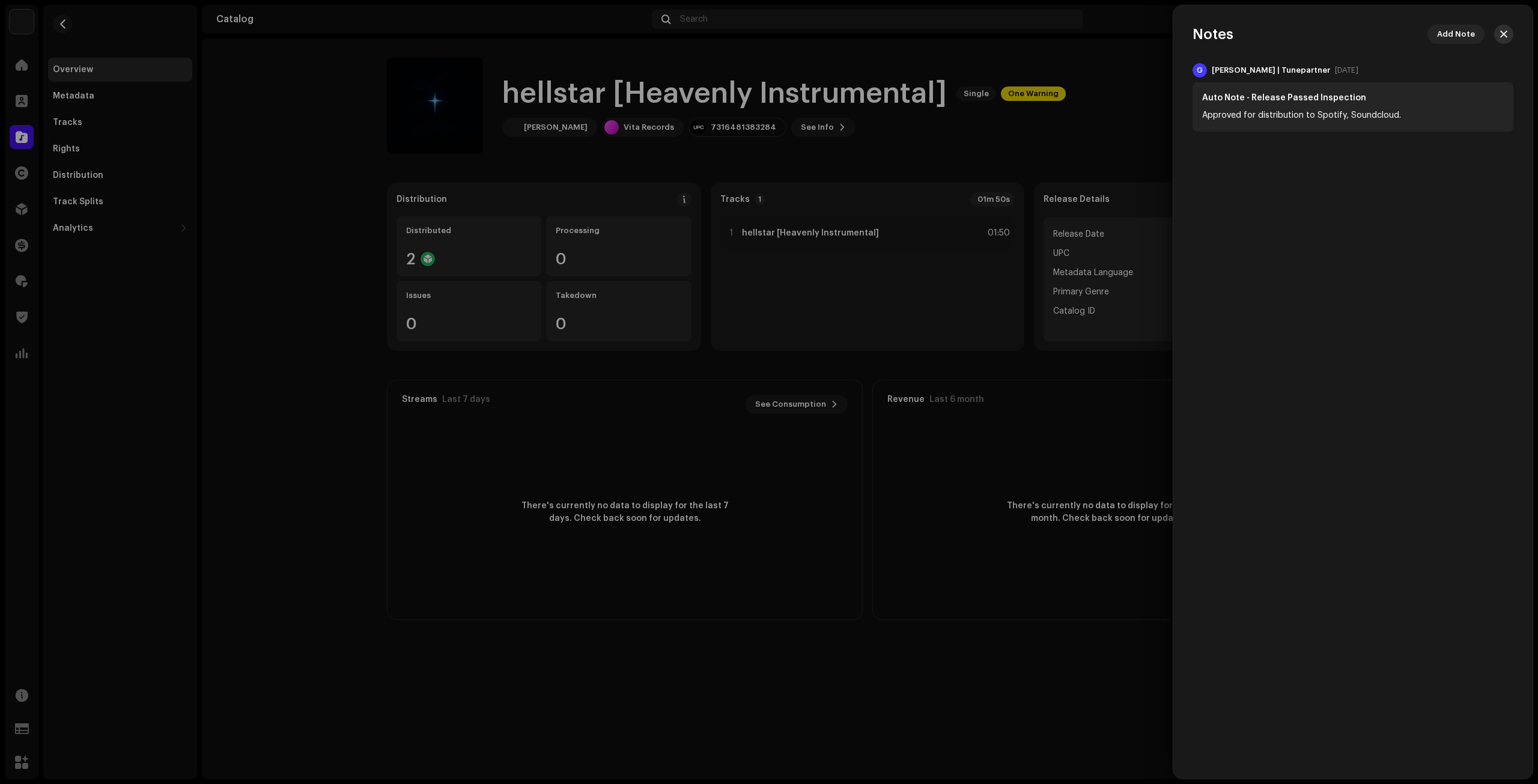
click at [1507, 26] on button "button" at bounding box center [1504, 34] width 19 height 19
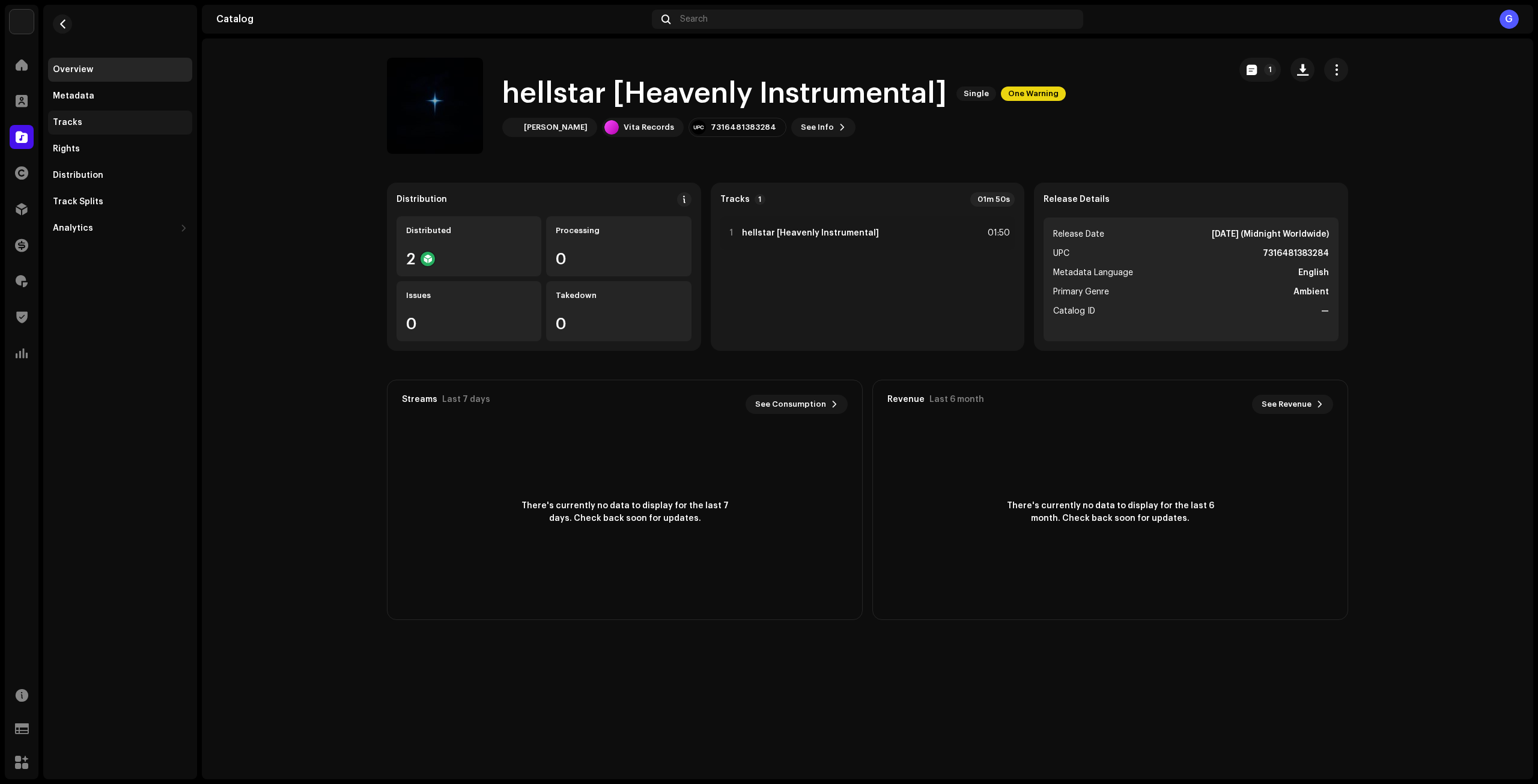
click at [126, 122] on div "Tracks" at bounding box center [120, 122] width 134 height 9
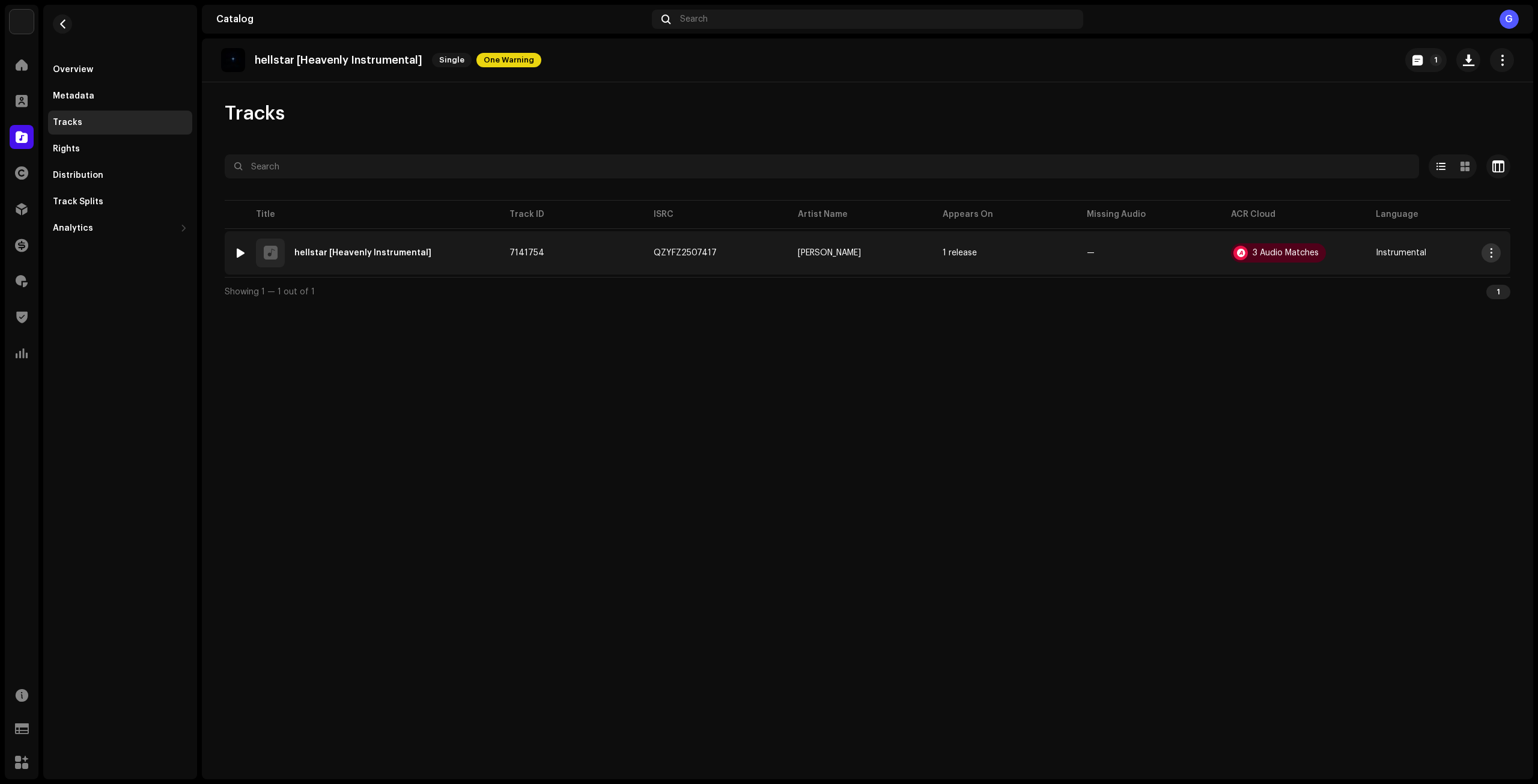
click at [1496, 254] on button "button" at bounding box center [1491, 252] width 19 height 19
click at [1287, 351] on div "hellstar [Heavenly Instrumental] Single One Warning 1 Tracks Selected 0 Options…" at bounding box center [867, 409] width 1332 height 741
click at [1489, 255] on span "button" at bounding box center [1492, 252] width 9 height 9
click at [1424, 72] on div "hellstar [Heavenly Instrumental] Single One Warning 1" at bounding box center [867, 61] width 1332 height 44
click at [1425, 57] on button "1" at bounding box center [1426, 60] width 41 height 24
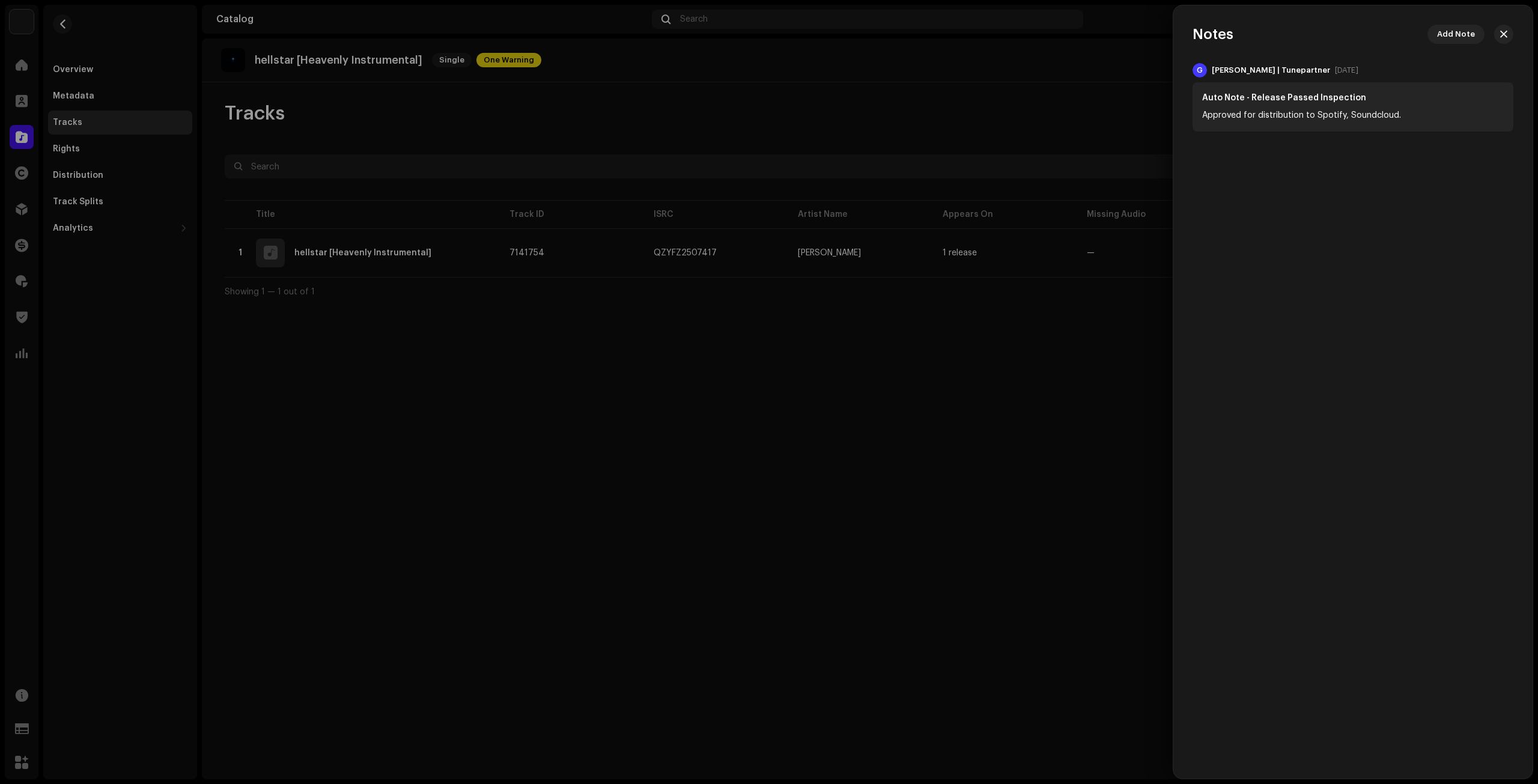
click at [1073, 360] on div at bounding box center [769, 392] width 1538 height 784
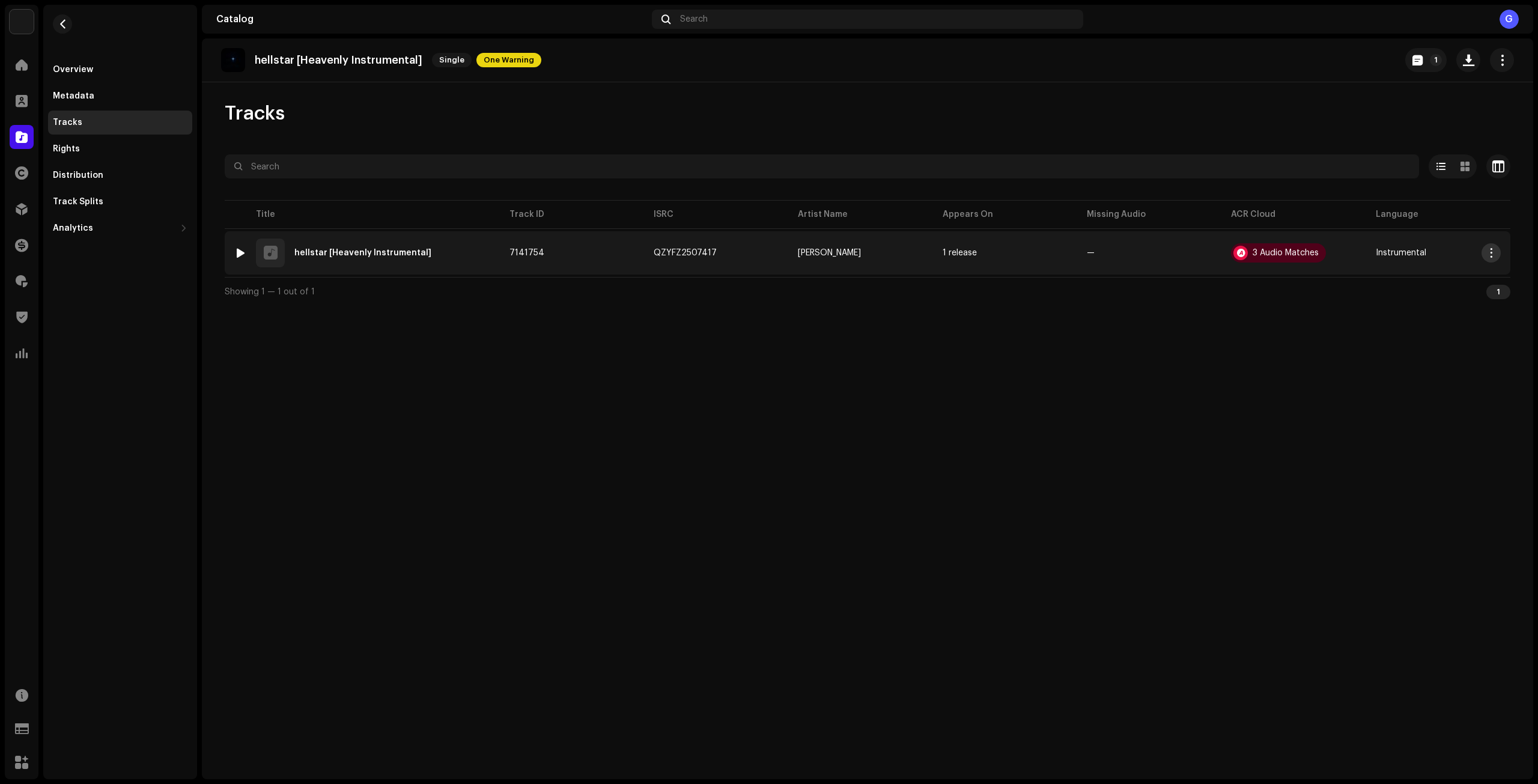
click at [1490, 252] on span "button" at bounding box center [1492, 252] width 9 height 9
click at [1437, 373] on span "Download audio" at bounding box center [1413, 375] width 68 height 9
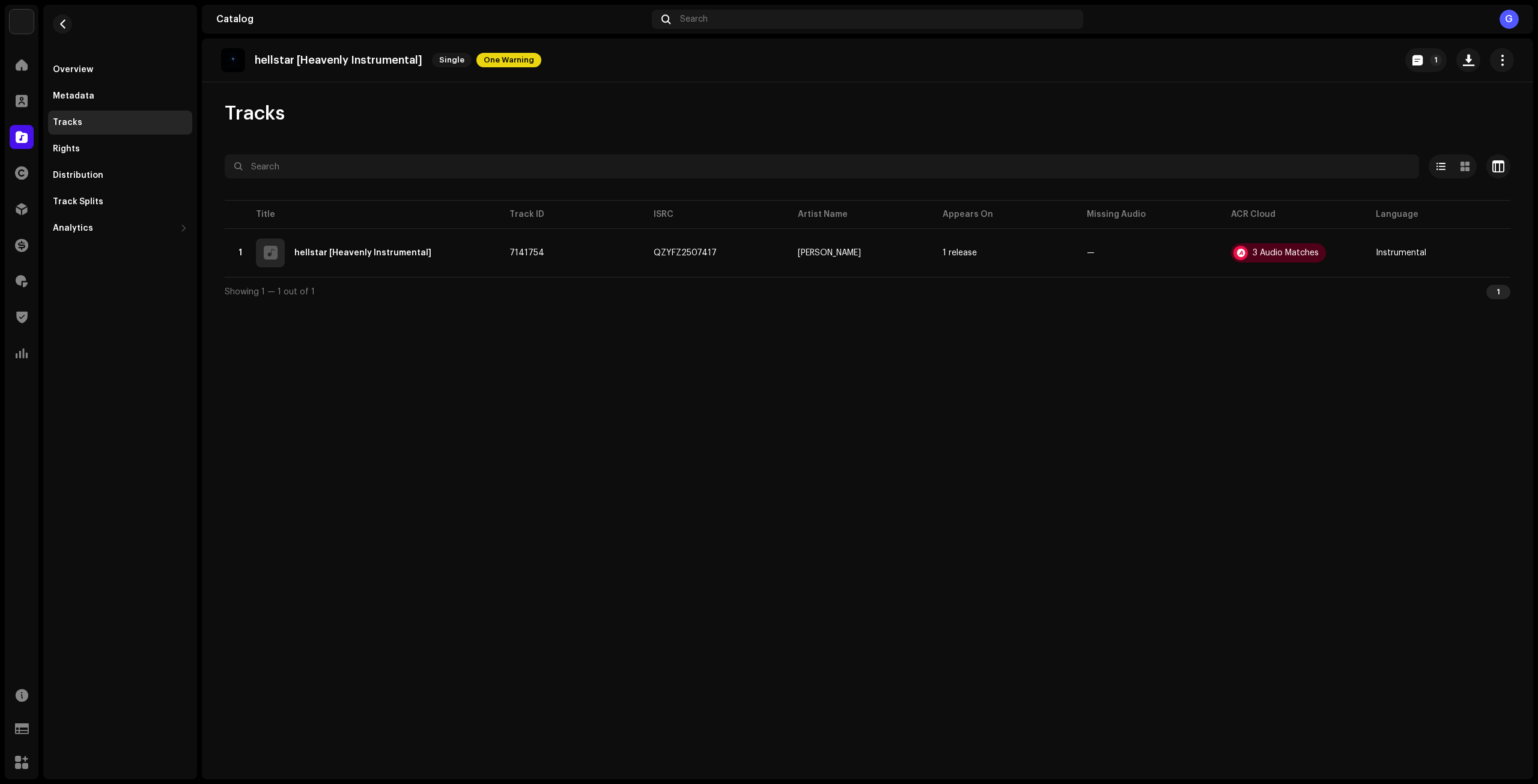
click at [346, 390] on div "hellstar [Heavenly Instrumental] Single One Warning 1 Tracks Selected 0 Options…" at bounding box center [867, 409] width 1332 height 741
